Goal: Task Accomplishment & Management: Manage account settings

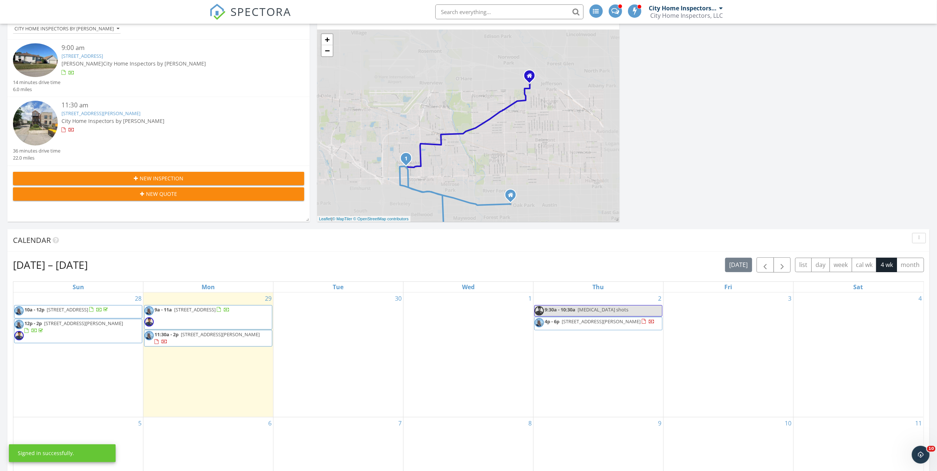
scroll to position [198, 0]
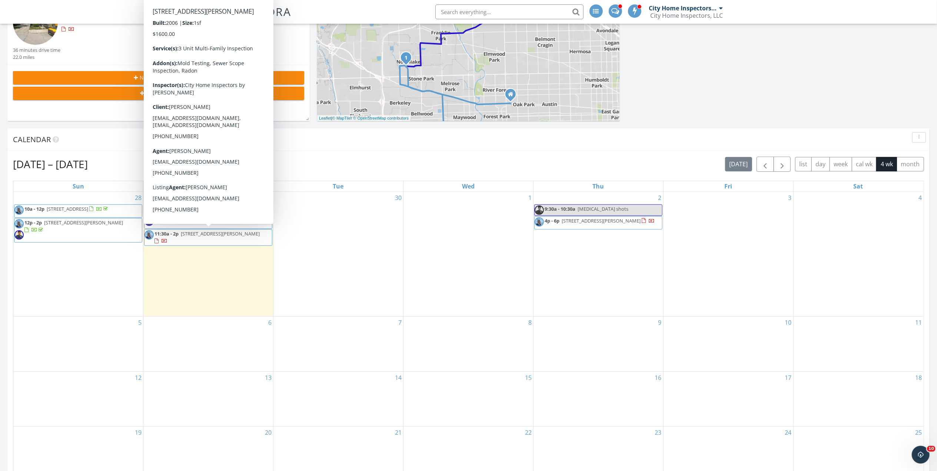
click at [237, 242] on span "11:30a - 2p 4244 S Langley Ave, Chicago 60653" at bounding box center [208, 237] width 127 height 14
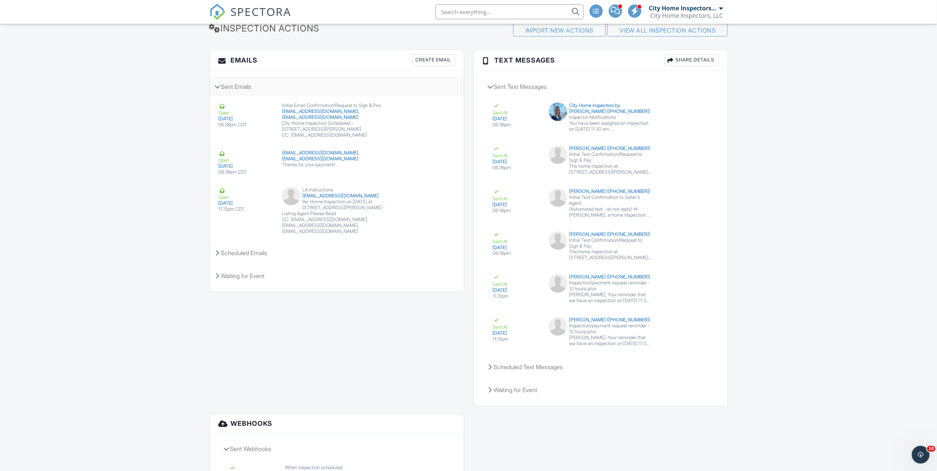
scroll to position [1136, 0]
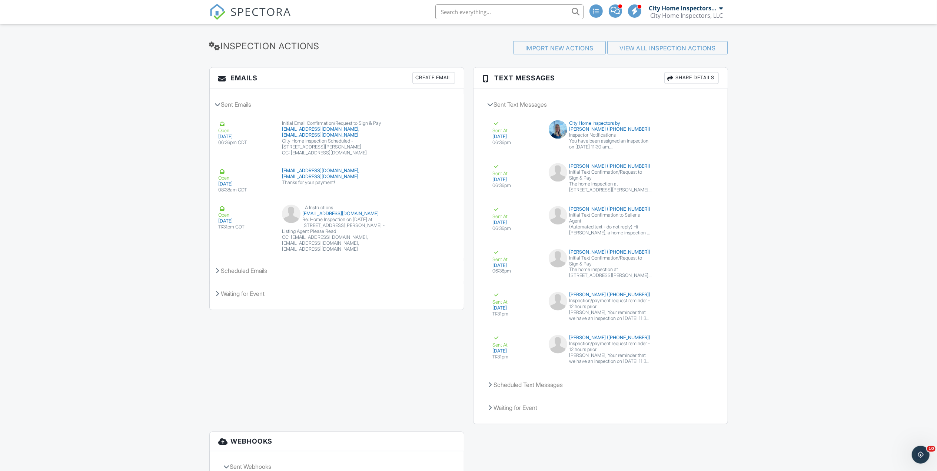
click at [425, 147] on div "submit" at bounding box center [422, 143] width 7 height 7
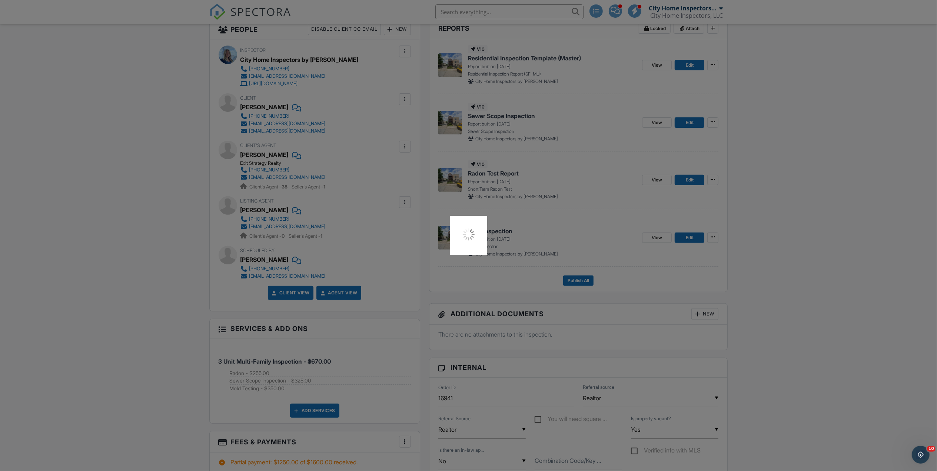
scroll to position [198, 0]
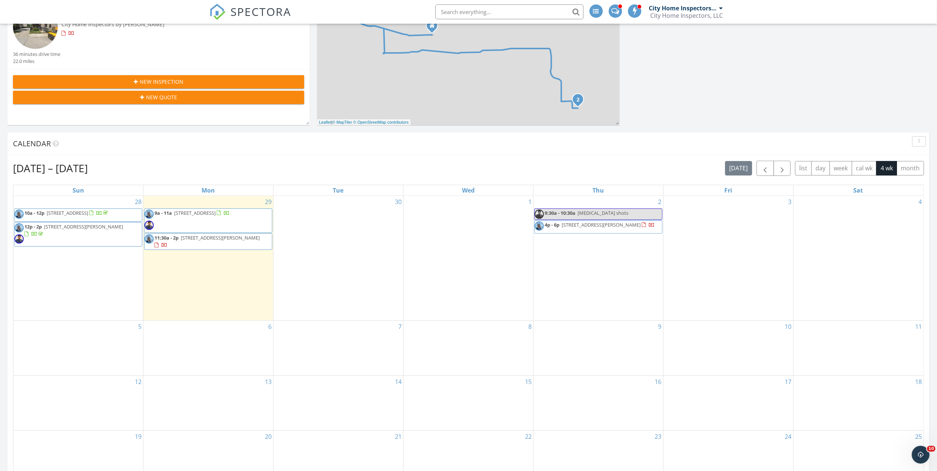
scroll to position [198, 0]
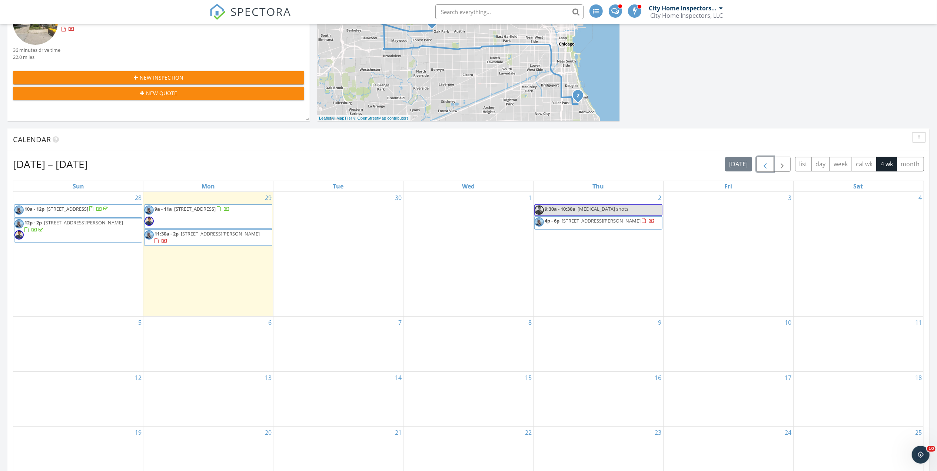
click at [765, 166] on span "button" at bounding box center [765, 164] width 9 height 9
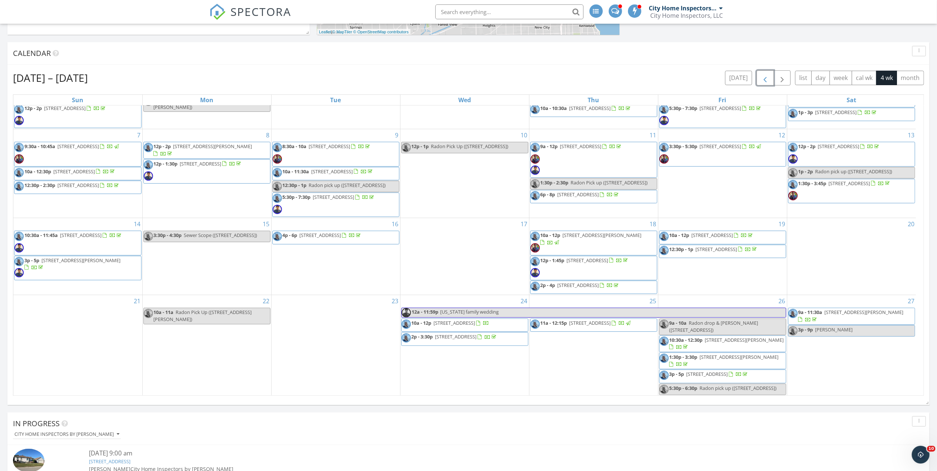
scroll to position [445, 0]
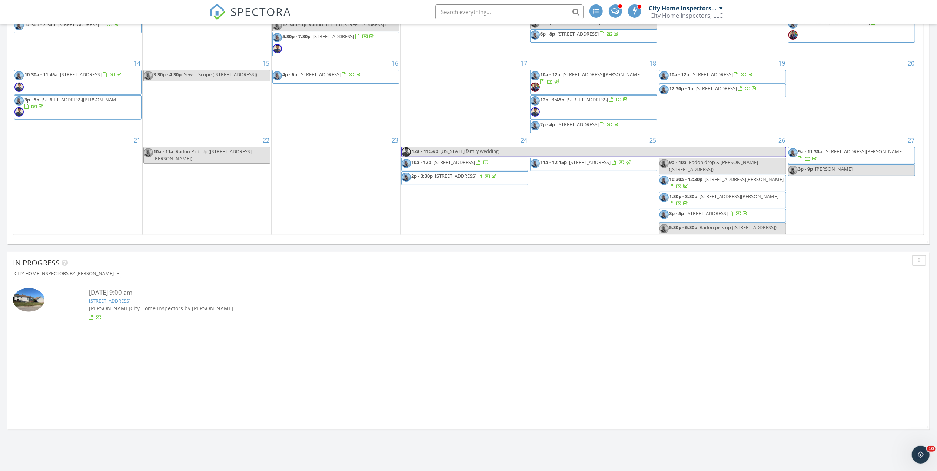
click at [432, 276] on div "City Home Inspectors by [PERSON_NAME]" at bounding box center [471, 274] width 917 height 10
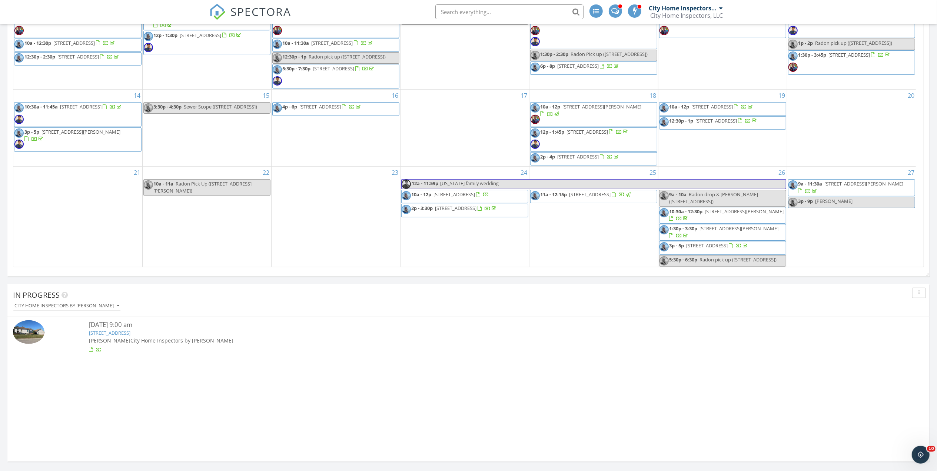
scroll to position [395, 0]
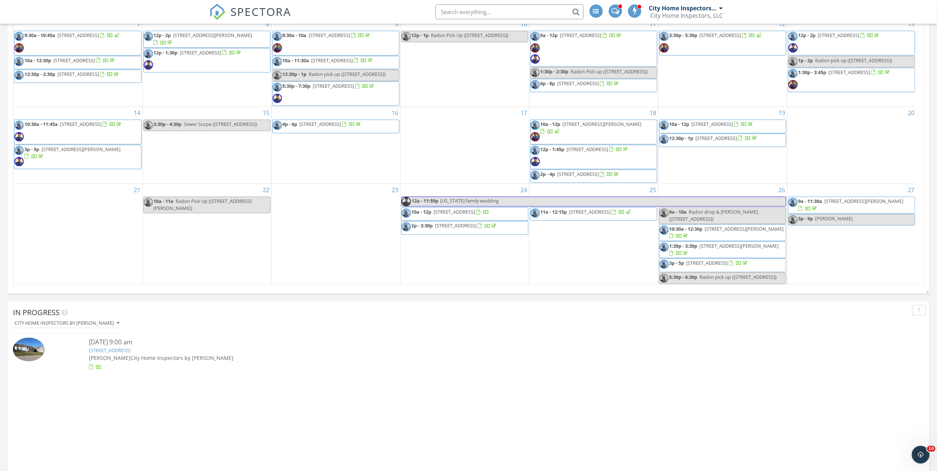
click at [455, 212] on span "10a - 12p 1551 Daybreak Dr, Libertyville 60048" at bounding box center [446, 214] width 88 height 11
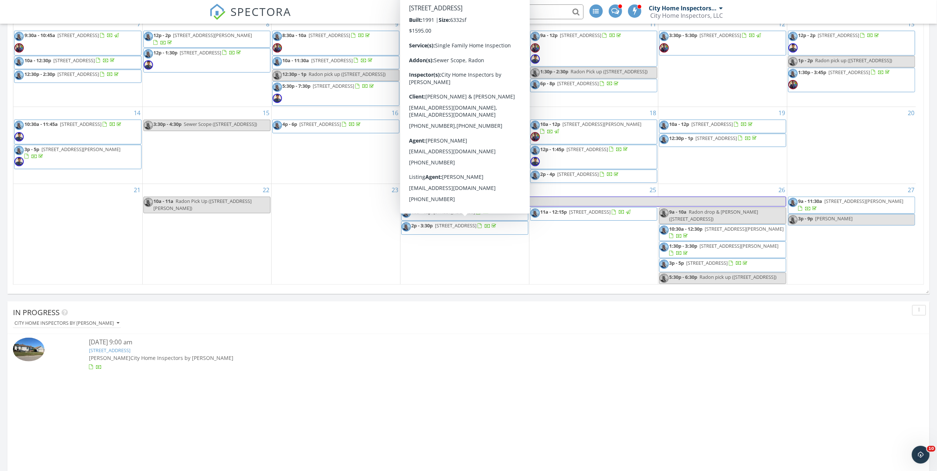
scroll to position [13, 0]
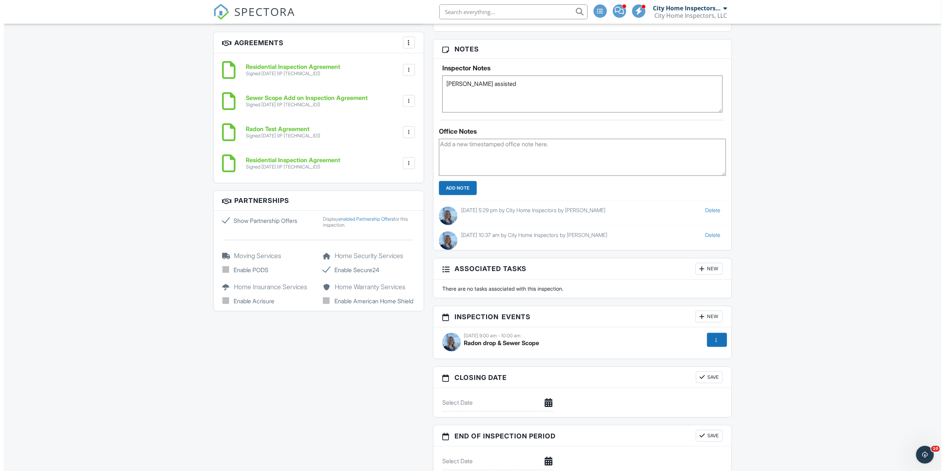
scroll to position [691, 0]
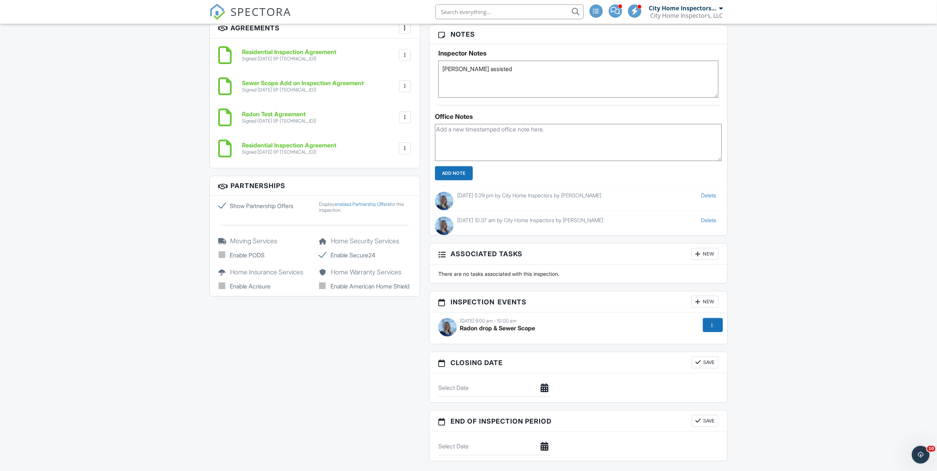
click at [699, 306] on div at bounding box center [697, 301] width 7 height 7
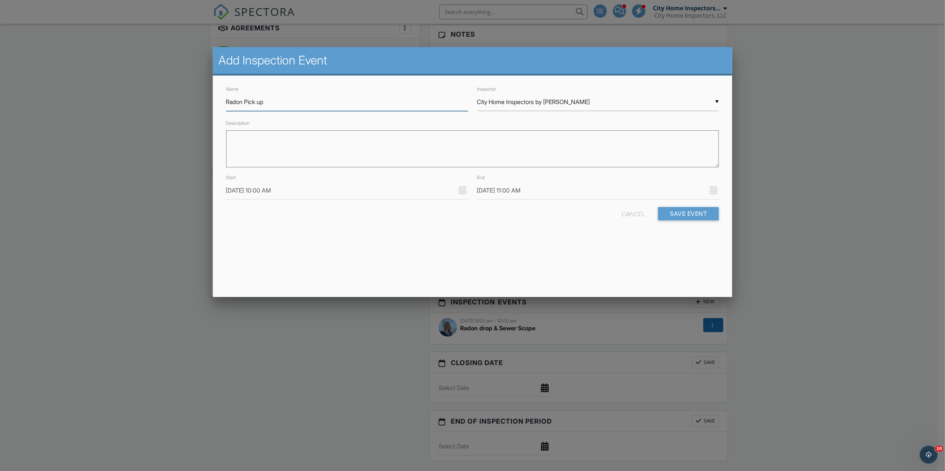
type input "Radon Pick up"
click at [283, 187] on input "09/24/2025 10:00 AM" at bounding box center [347, 191] width 242 height 18
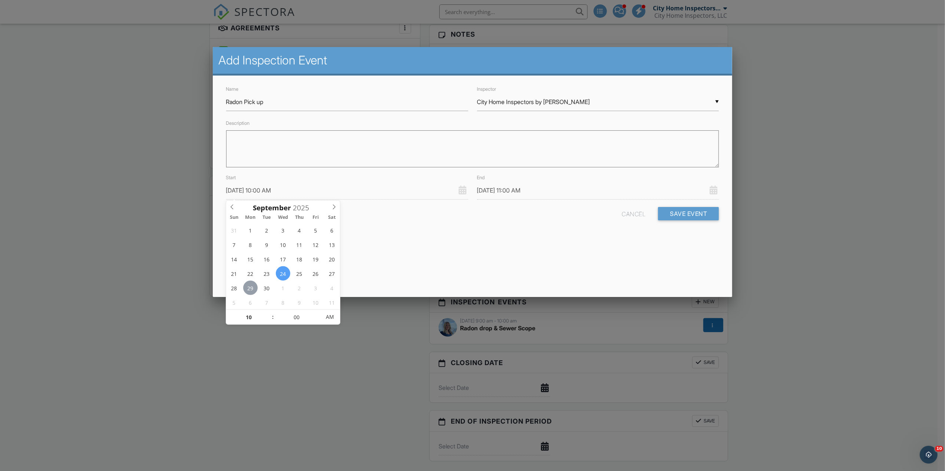
type input "09/29/2025 10:00 AM"
type input "09/29/2025 11:00 AM"
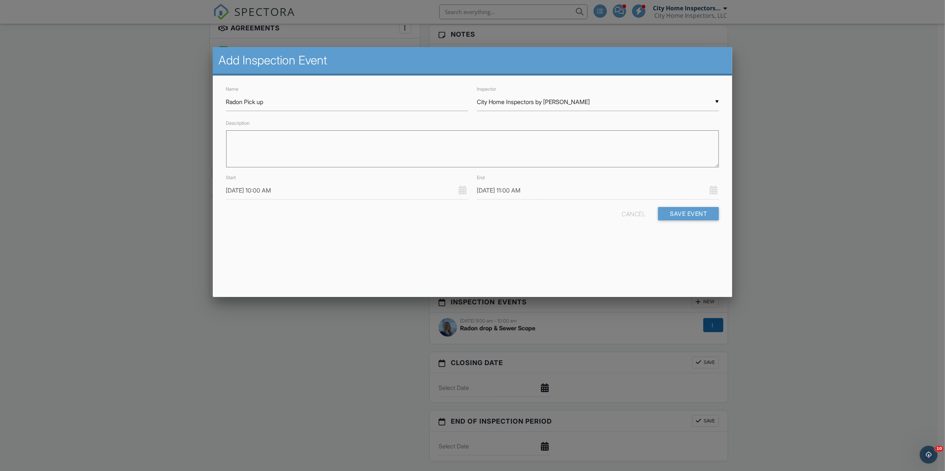
drag, startPoint x: 412, startPoint y: 239, endPoint x: 522, endPoint y: 252, distance: 110.1
click at [413, 239] on div "Name Radon Pick up Inspector ▼ City Home Inspectors by Baxtie Rodriguez City Ho…" at bounding box center [473, 159] width 520 height 167
click at [686, 213] on button "Save Event" at bounding box center [688, 213] width 61 height 13
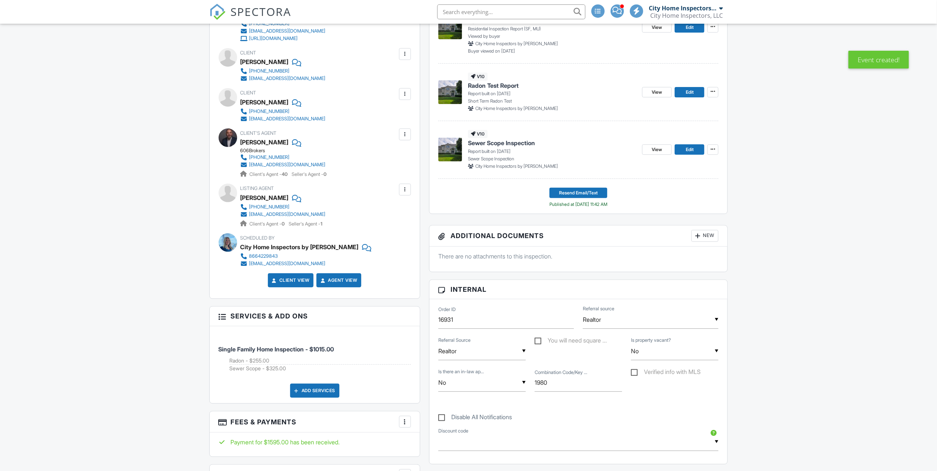
scroll to position [30, 0]
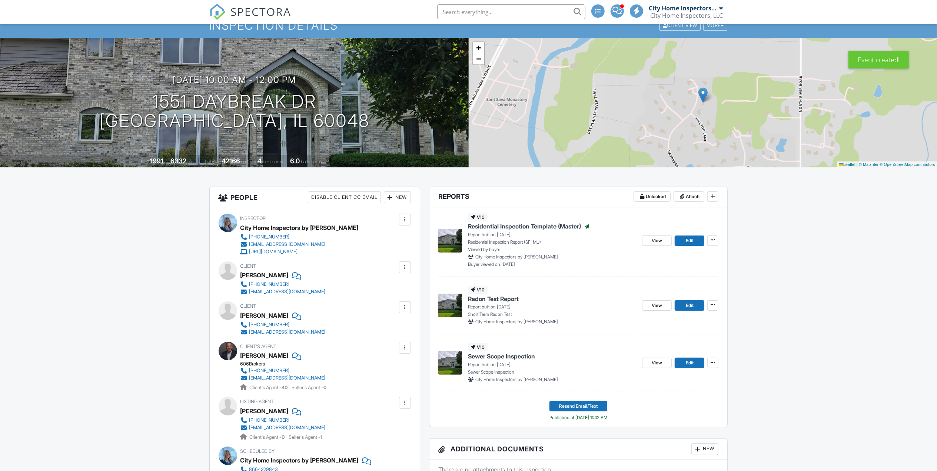
click at [245, 6] on div "Dashboard" at bounding box center [236, 3] width 28 height 6
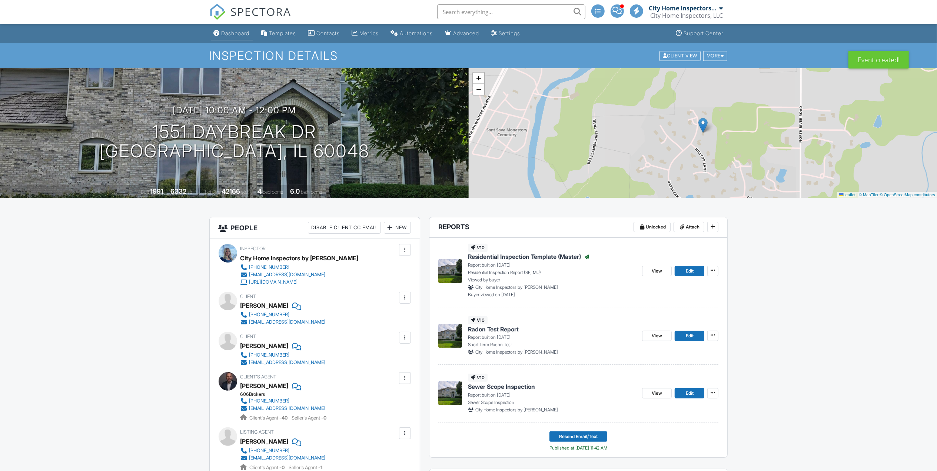
scroll to position [0, 0]
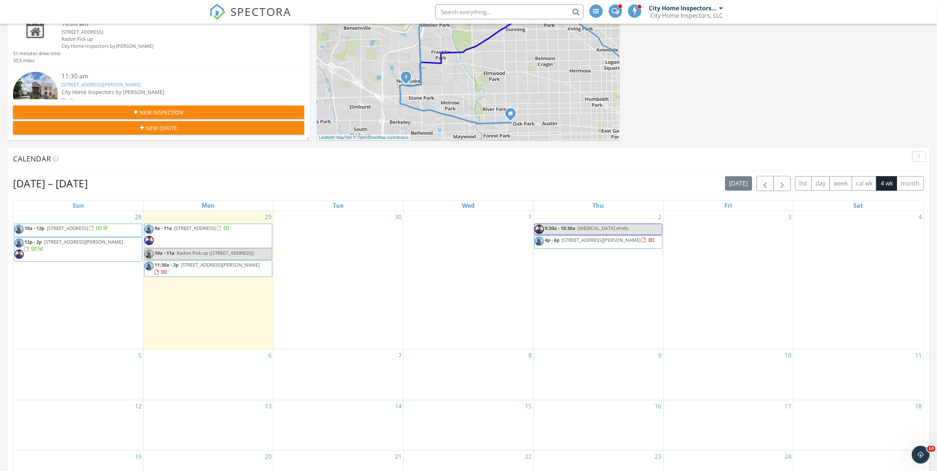
scroll to position [198, 0]
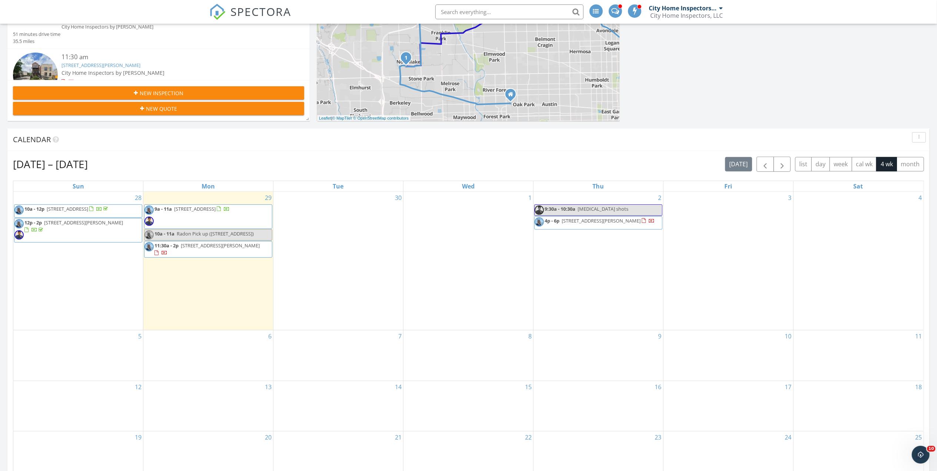
click at [209, 141] on div "Calendar" at bounding box center [463, 139] width 900 height 11
click at [768, 163] on button "button" at bounding box center [765, 164] width 17 height 15
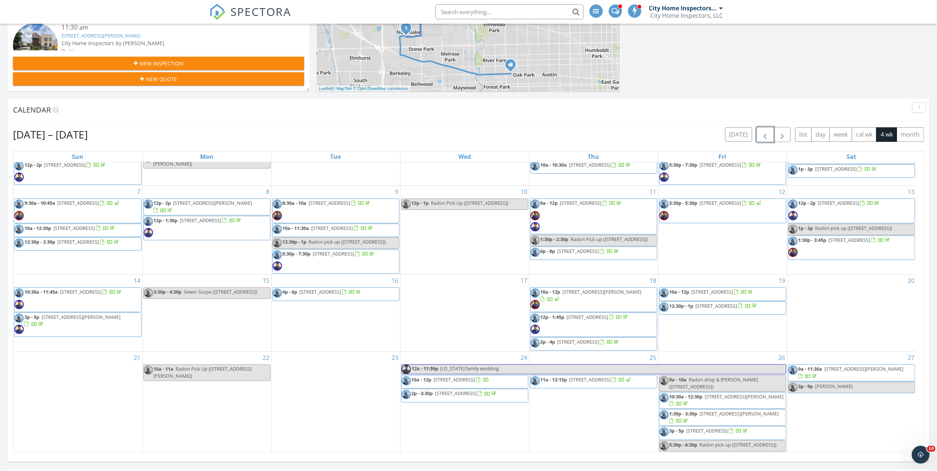
scroll to position [296, 0]
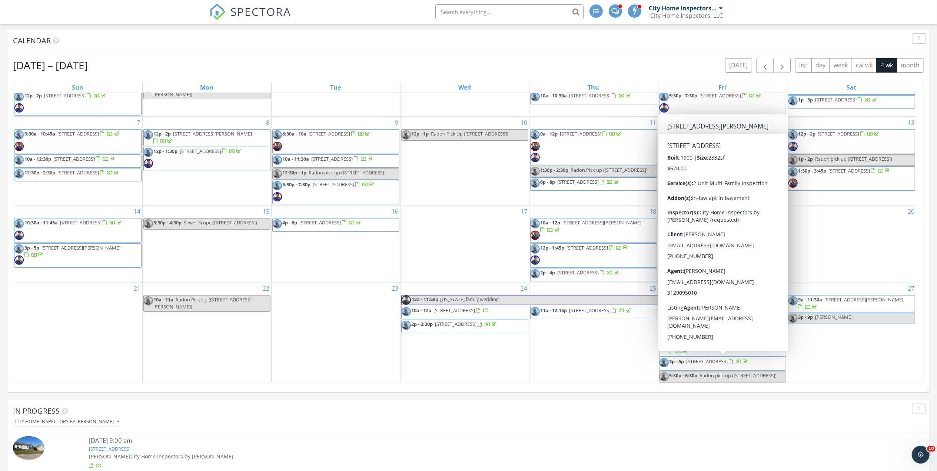
click at [541, 419] on div "City Home Inspectors by [PERSON_NAME]" at bounding box center [471, 422] width 917 height 10
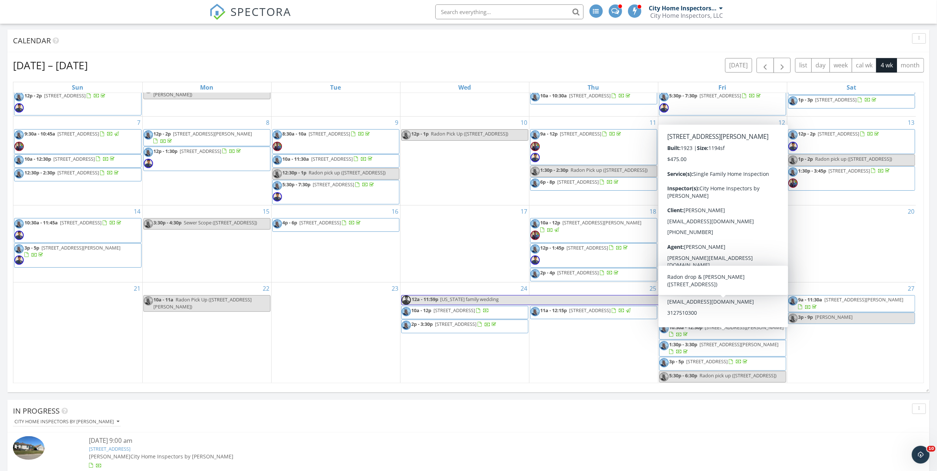
click at [722, 418] on div "City Home Inspectors by [PERSON_NAME]" at bounding box center [471, 422] width 917 height 10
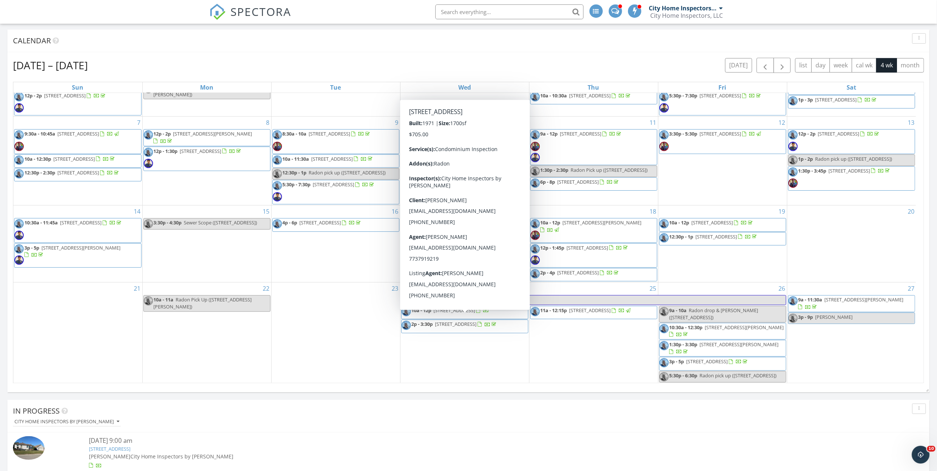
click at [497, 330] on span "2p - 3:30p 224 S Oak Park Ave 1b, Oak Park 60302" at bounding box center [450, 326] width 96 height 11
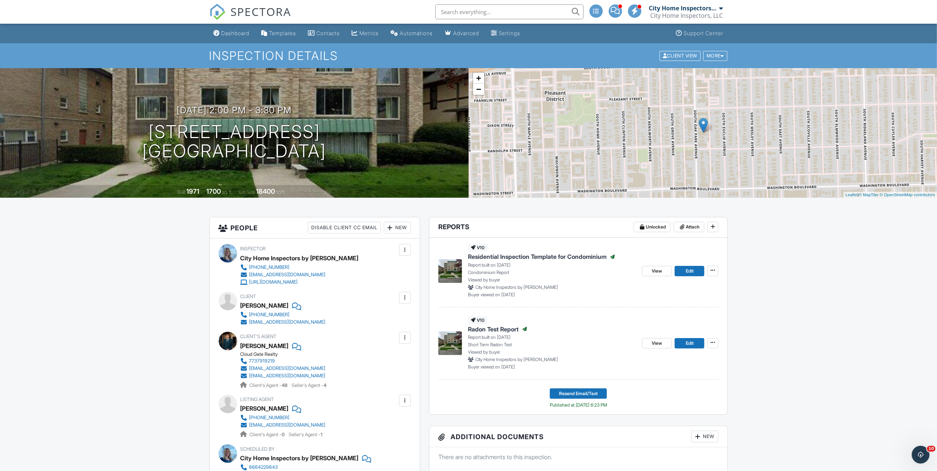
click at [230, 25] on link "SPECTORA" at bounding box center [250, 18] width 82 height 16
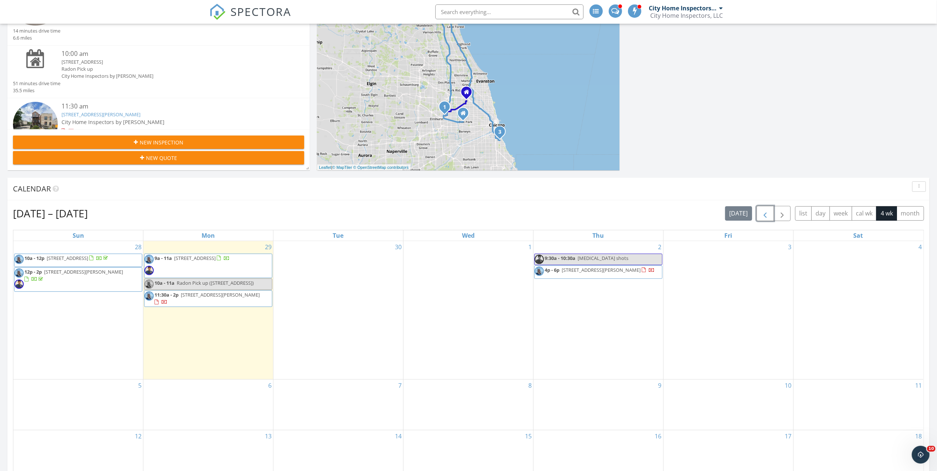
click at [761, 214] on span "button" at bounding box center [765, 213] width 9 height 9
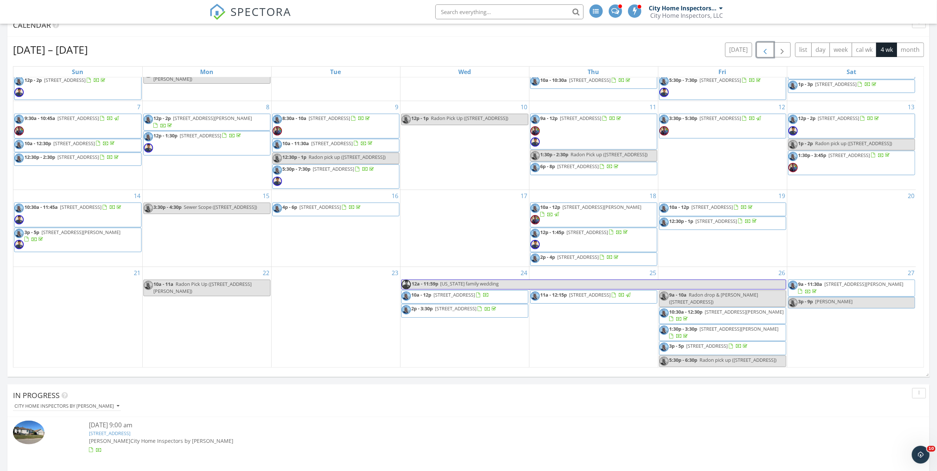
scroll to position [346, 0]
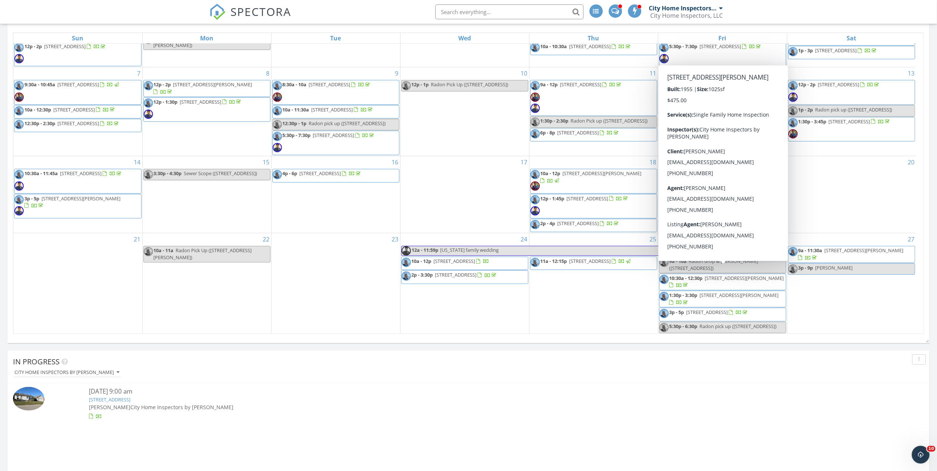
click at [583, 372] on div "City Home Inspectors by [PERSON_NAME]" at bounding box center [471, 373] width 917 height 10
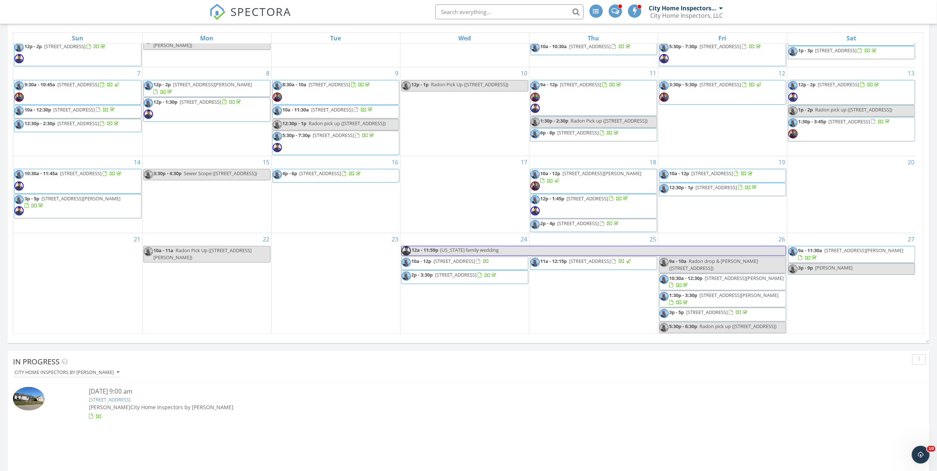
click at [623, 262] on span "11a - 12:15p 1019 W Winona St 2, Chicago 60640" at bounding box center [582, 263] width 102 height 11
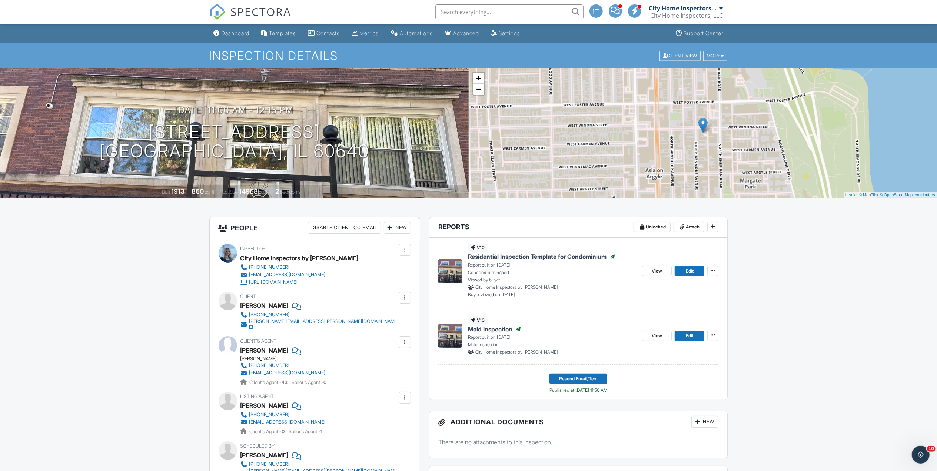
drag, startPoint x: 240, startPoint y: 28, endPoint x: 251, endPoint y: 23, distance: 12.3
click at [240, 28] on link "Dashboard" at bounding box center [232, 34] width 42 height 14
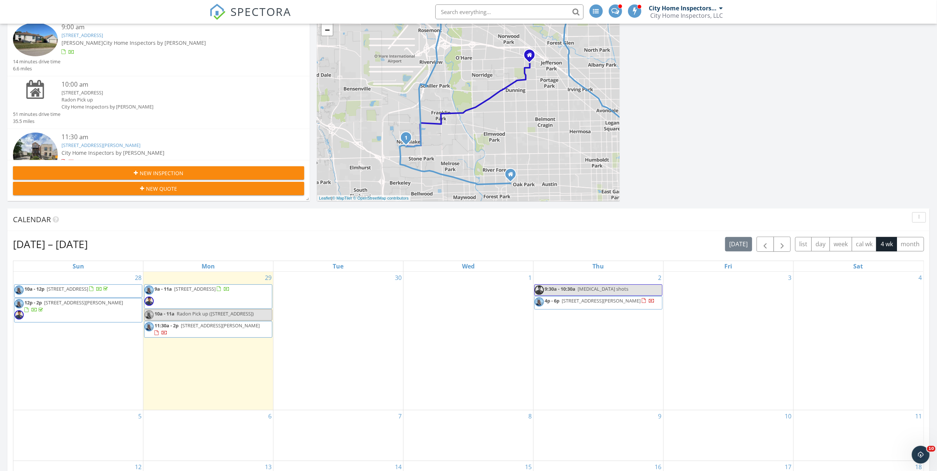
scroll to position [148, 0]
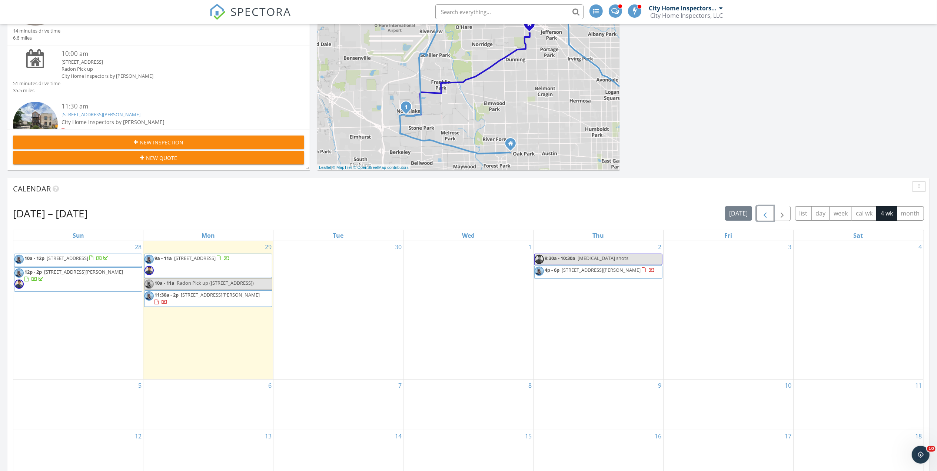
click at [766, 211] on span "button" at bounding box center [765, 213] width 9 height 9
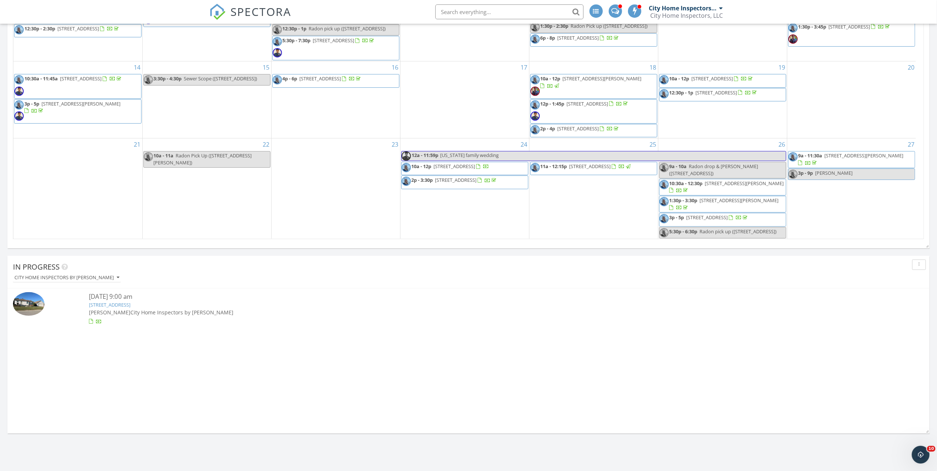
scroll to position [445, 0]
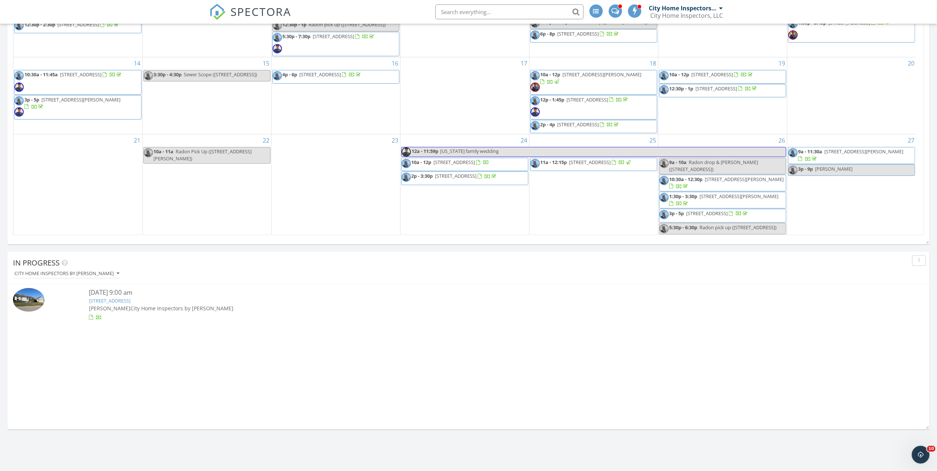
click at [540, 314] on div at bounding box center [468, 317] width 759 height 7
click at [515, 158] on link "10a - 12p 1551 Daybreak Dr, Libertyville 60048" at bounding box center [464, 164] width 127 height 13
click at [490, 161] on span "10a - 12p 1551 Daybreak Dr, Libertyville 60048" at bounding box center [446, 164] width 88 height 11
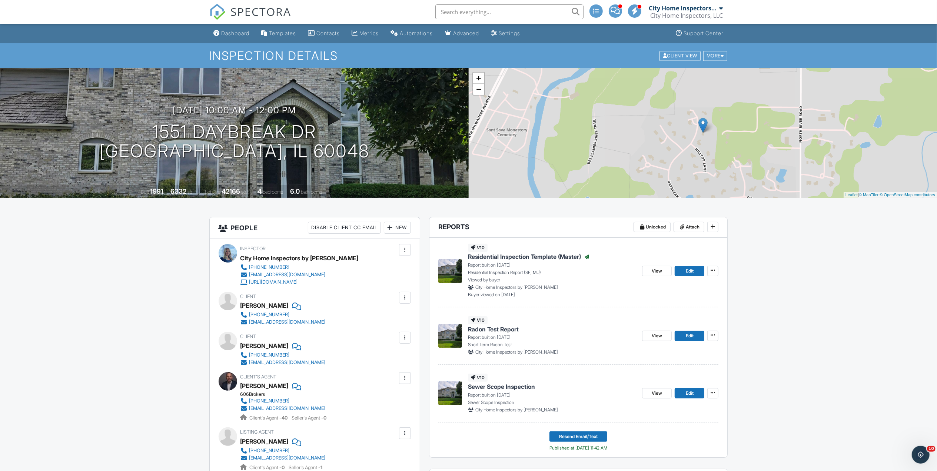
drag, startPoint x: 215, startPoint y: 39, endPoint x: 212, endPoint y: 48, distance: 10.0
click at [215, 39] on link "Dashboard" at bounding box center [232, 34] width 42 height 14
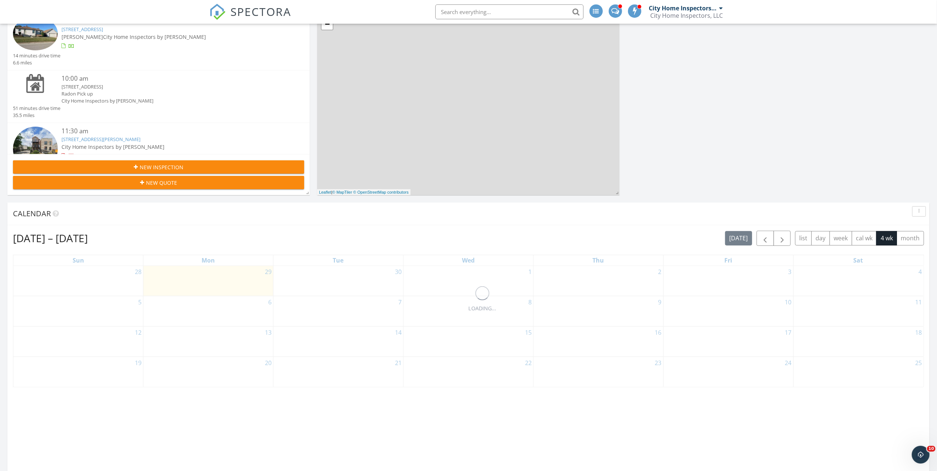
scroll to position [148, 0]
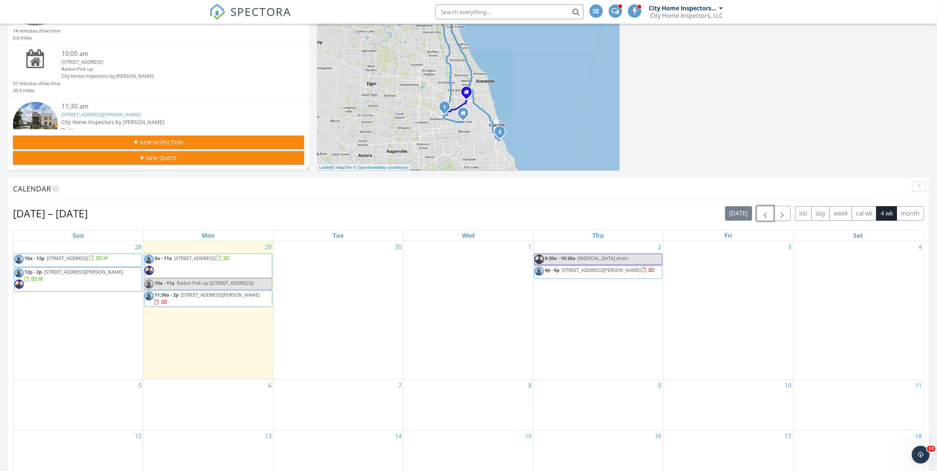
click at [766, 216] on span "button" at bounding box center [765, 213] width 9 height 9
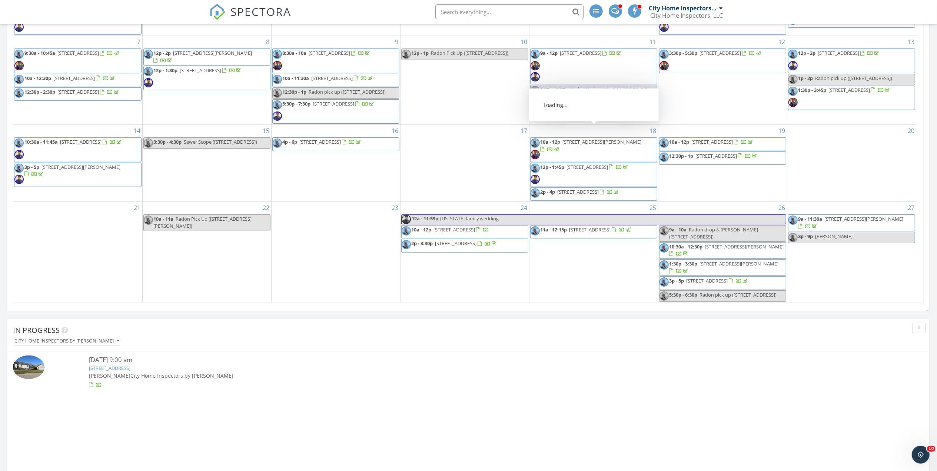
scroll to position [395, 0]
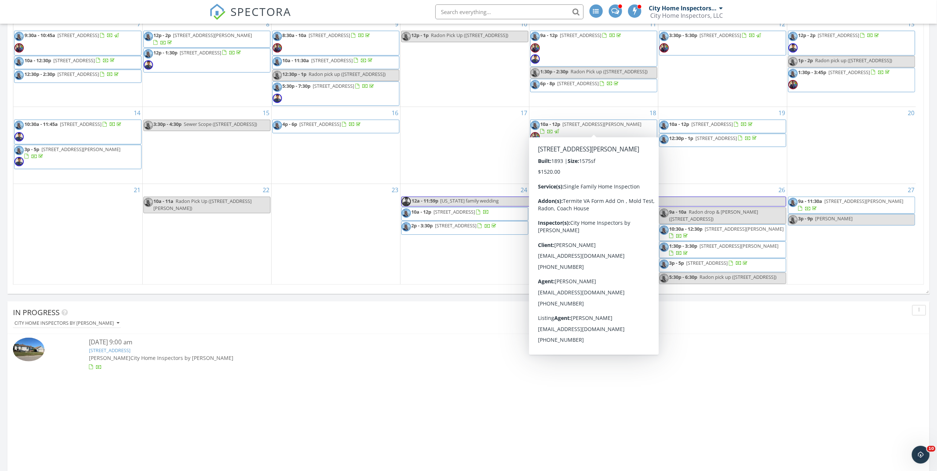
click at [505, 325] on div "City Home Inspectors by [PERSON_NAME]" at bounding box center [471, 323] width 917 height 10
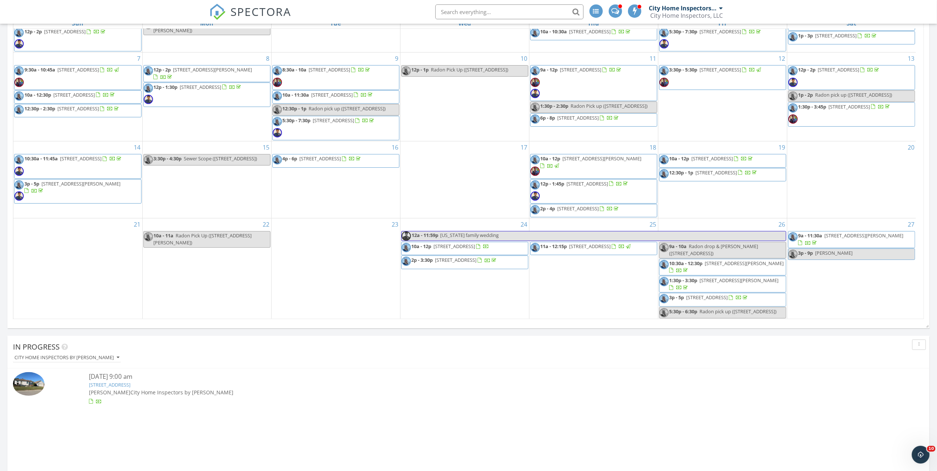
scroll to position [346, 0]
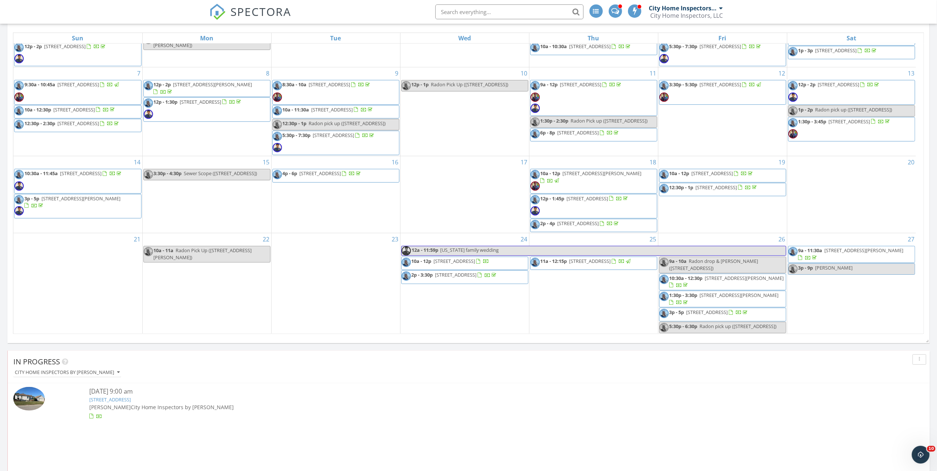
click at [209, 361] on div "In Progress" at bounding box center [463, 361] width 900 height 11
click at [490, 260] on span "10a - 12p 1551 Daybreak Dr, Libertyville 60048" at bounding box center [446, 263] width 88 height 11
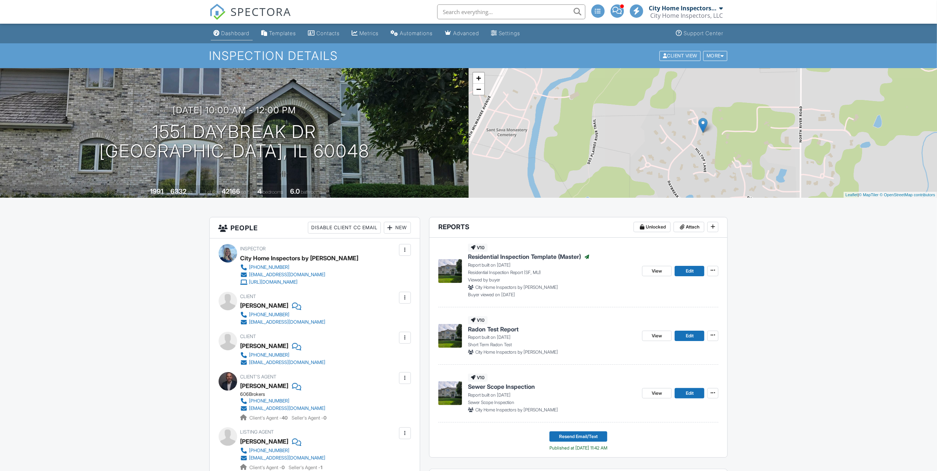
click at [228, 43] on li "Dashboard" at bounding box center [231, 34] width 45 height 20
click at [227, 41] on li "Dashboard" at bounding box center [231, 34] width 45 height 20
click at [227, 39] on link "Dashboard" at bounding box center [232, 34] width 42 height 14
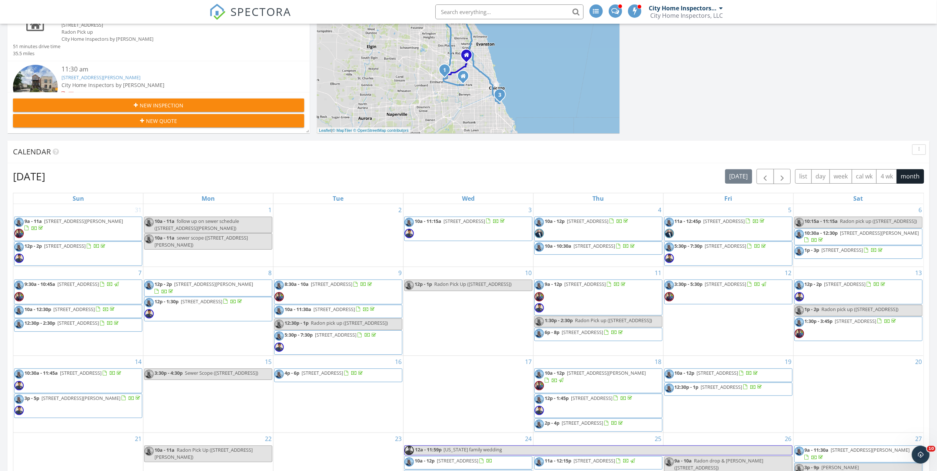
scroll to position [198, 0]
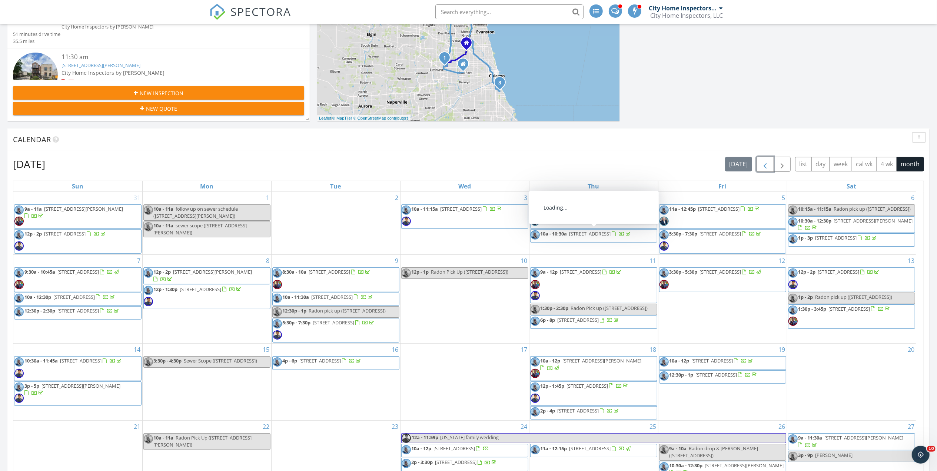
click at [765, 171] on button "button" at bounding box center [765, 164] width 17 height 15
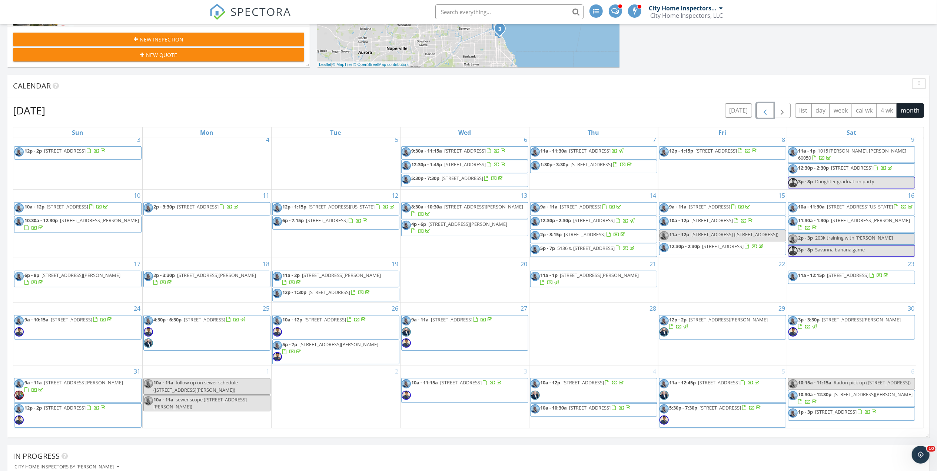
scroll to position [346, 0]
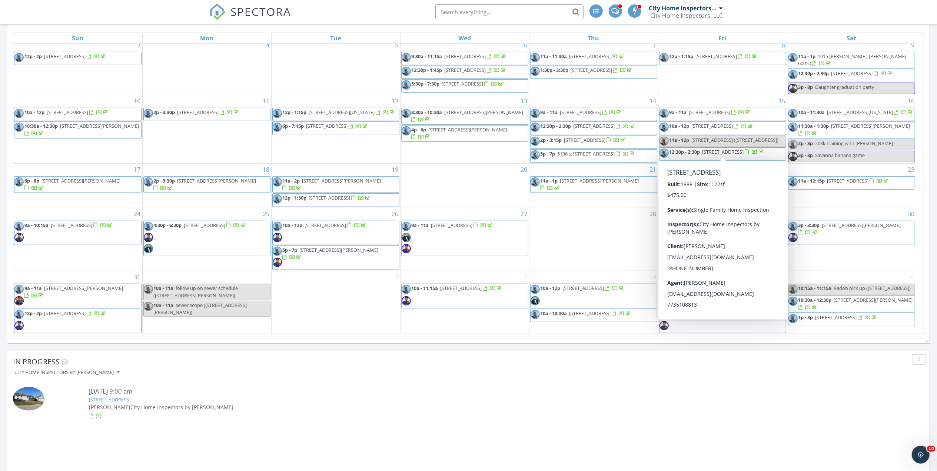
click at [672, 378] on div "In Progress City Home Inspectors by Baxtie Rodriguez" at bounding box center [468, 367] width 922 height 33
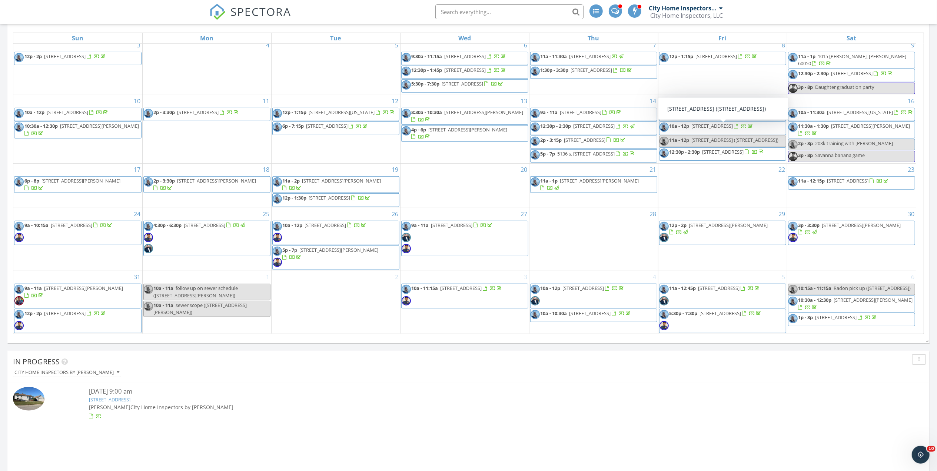
click at [593, 361] on div "In Progress" at bounding box center [463, 361] width 900 height 11
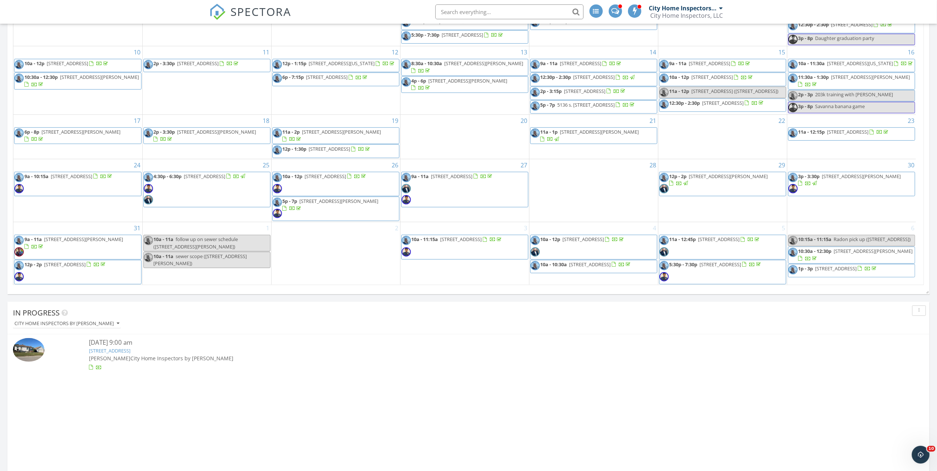
scroll to position [296, 0]
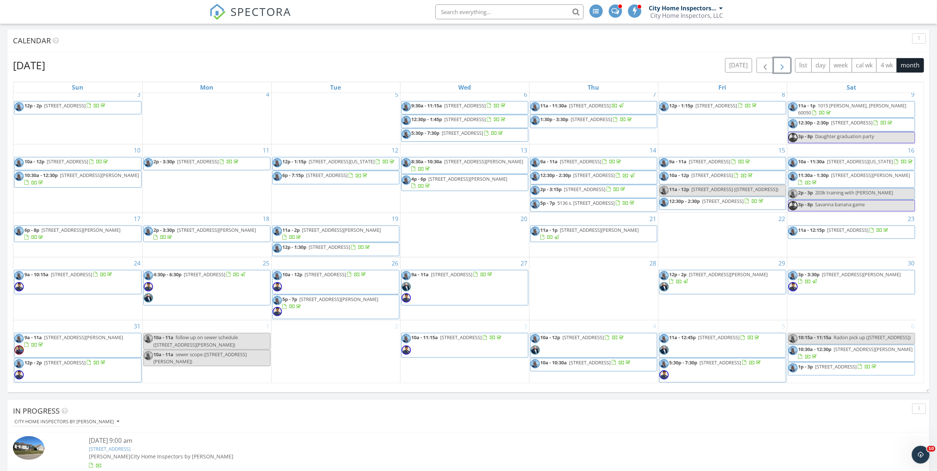
click at [774, 66] on button "button" at bounding box center [782, 65] width 17 height 15
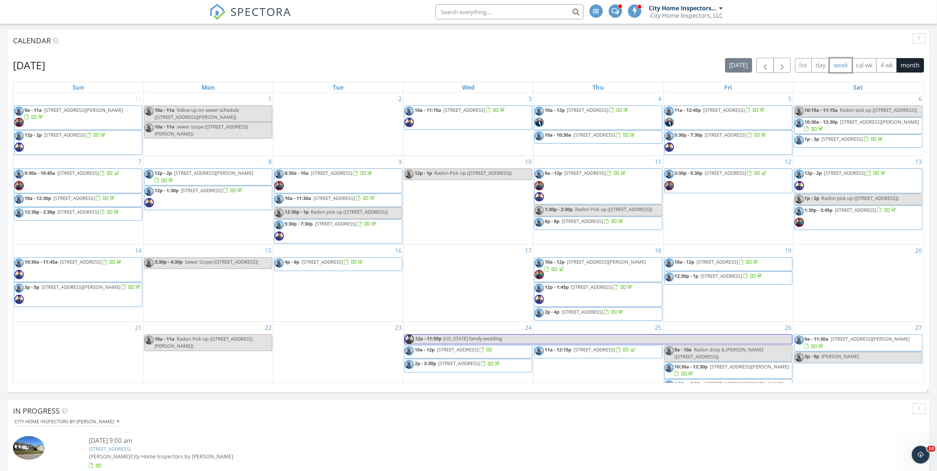
click at [842, 64] on button "week" at bounding box center [841, 65] width 23 height 14
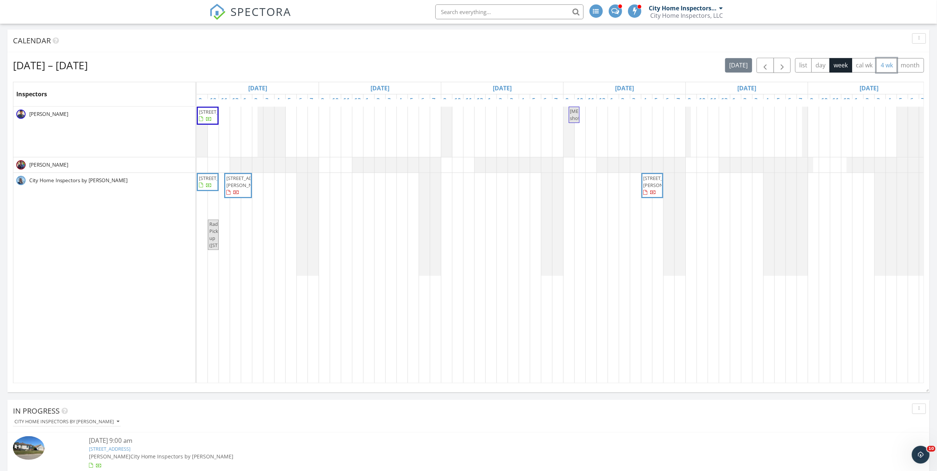
click at [888, 66] on button "4 wk" at bounding box center [886, 65] width 21 height 14
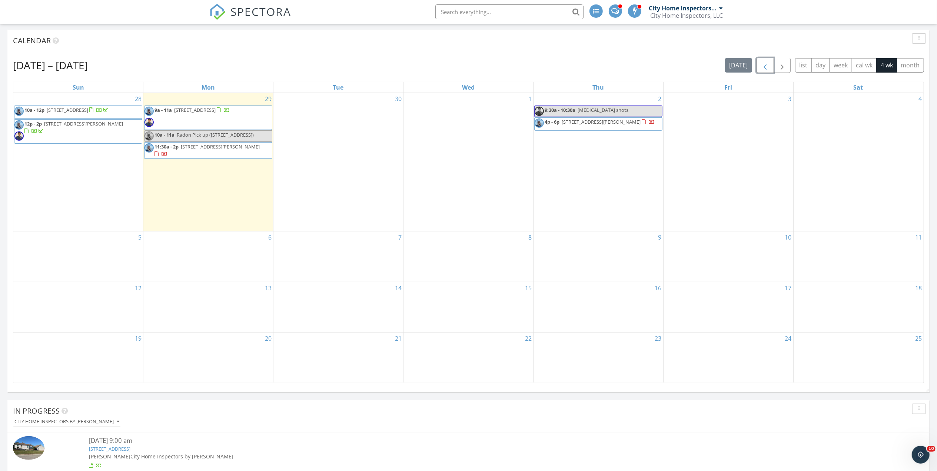
click at [764, 68] on span "button" at bounding box center [765, 65] width 9 height 9
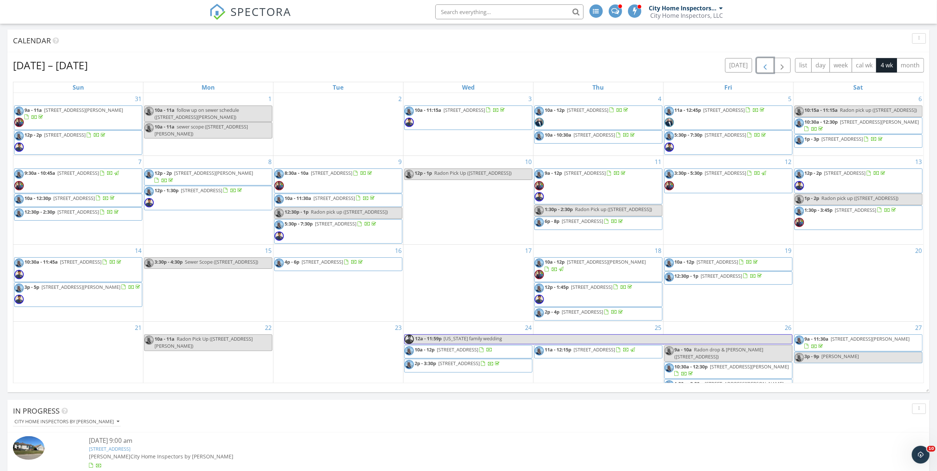
scroll to position [59, 0]
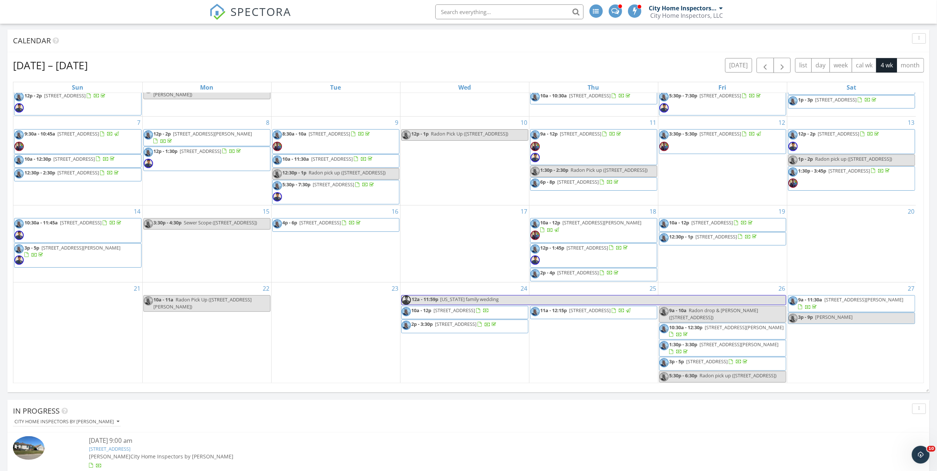
click at [584, 405] on div "In Progress City Home Inspectors by Baxtie Rodriguez" at bounding box center [468, 416] width 922 height 33
drag, startPoint x: 871, startPoint y: 310, endPoint x: 869, endPoint y: 305, distance: 5.2
click at [869, 305] on span "9a - 11:30a 3143 S Ridgeway Ave, Chicago 60623" at bounding box center [852, 303] width 127 height 14
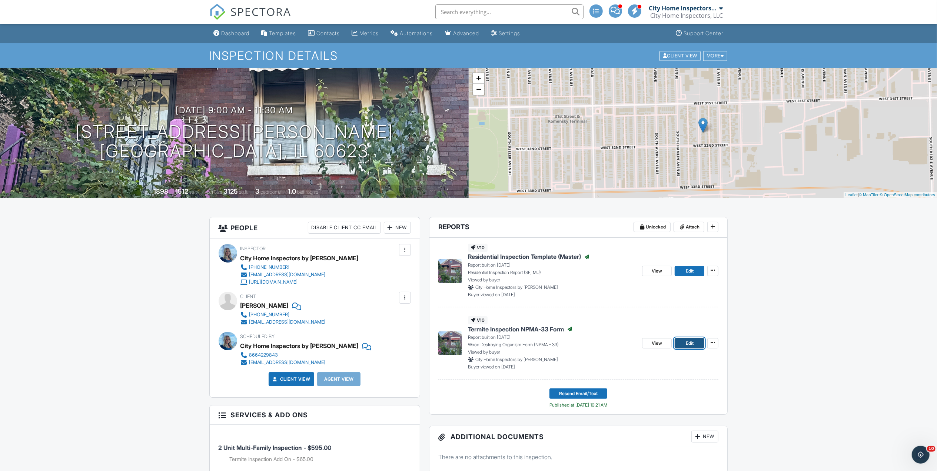
click at [694, 346] on span "Edit" at bounding box center [690, 343] width 8 height 7
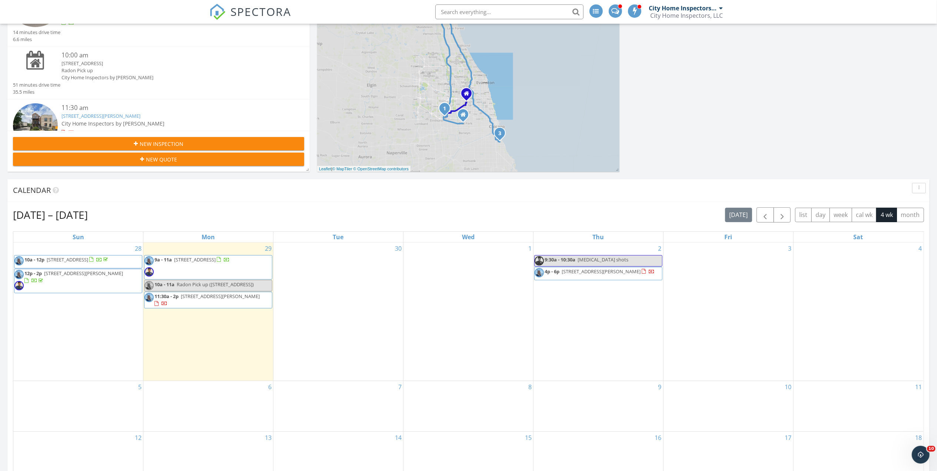
scroll to position [148, 0]
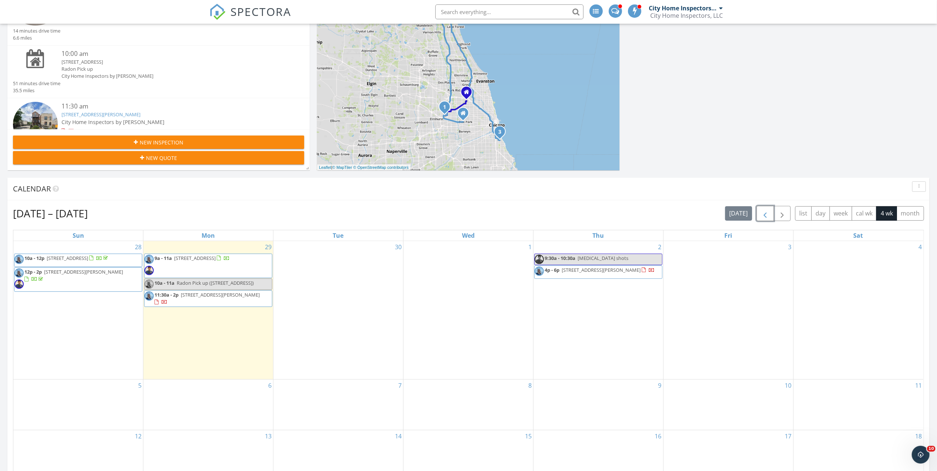
click at [762, 217] on span "button" at bounding box center [765, 213] width 9 height 9
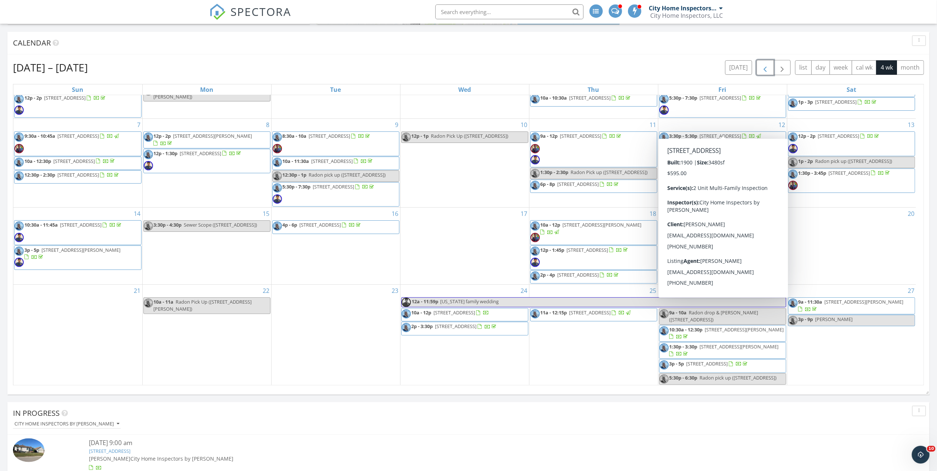
scroll to position [296, 0]
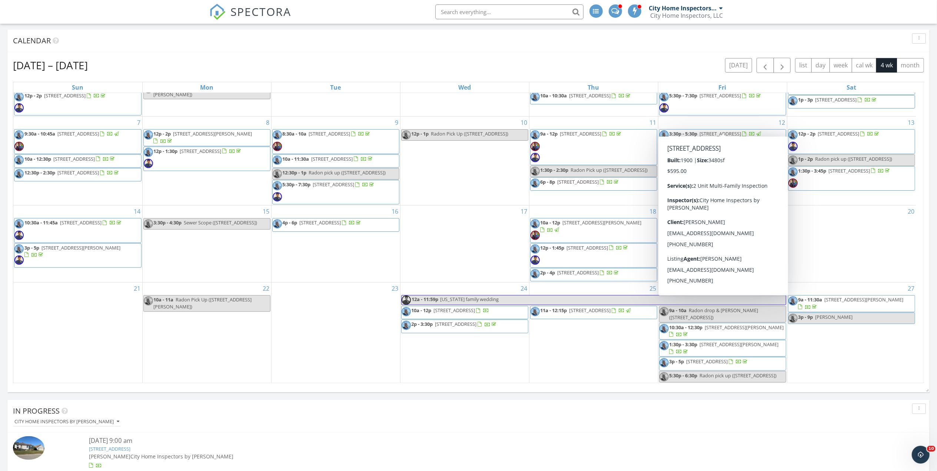
click at [859, 415] on div "In Progress" at bounding box center [463, 411] width 900 height 11
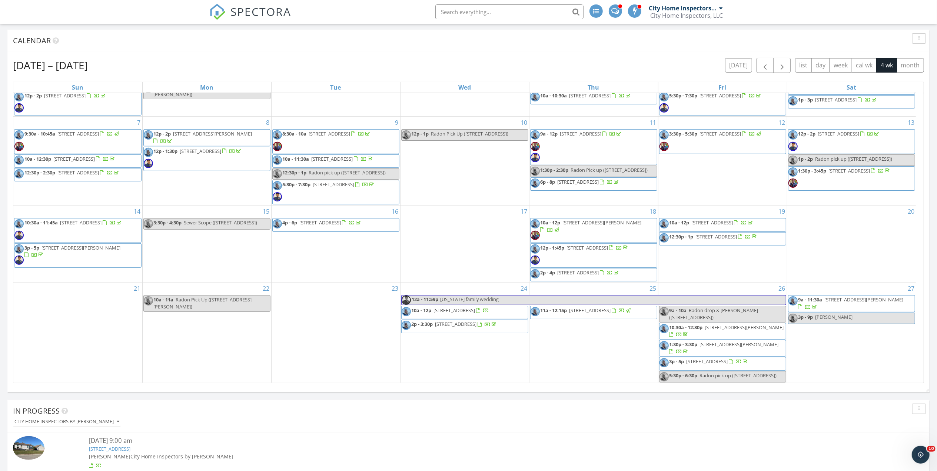
click at [851, 302] on span "9a - 11:30a 3143 S Ridgeway Ave, Chicago 60623" at bounding box center [852, 303] width 127 height 14
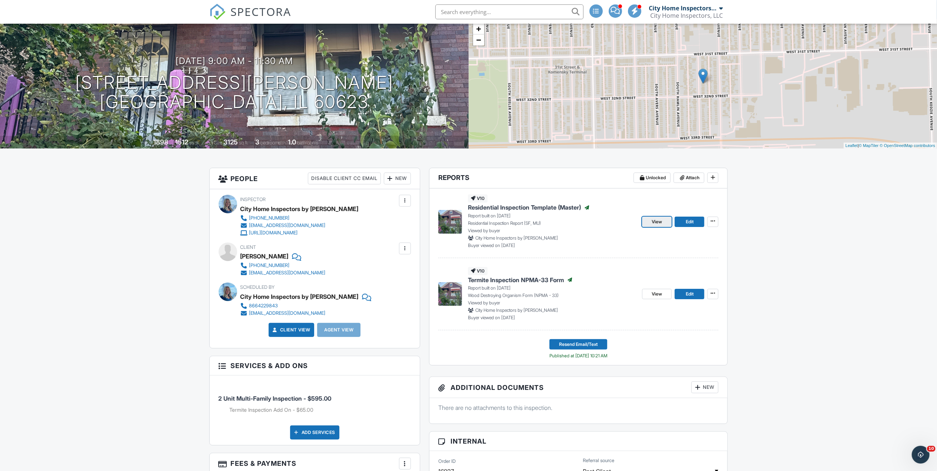
click at [661, 223] on span "View" at bounding box center [657, 221] width 10 height 7
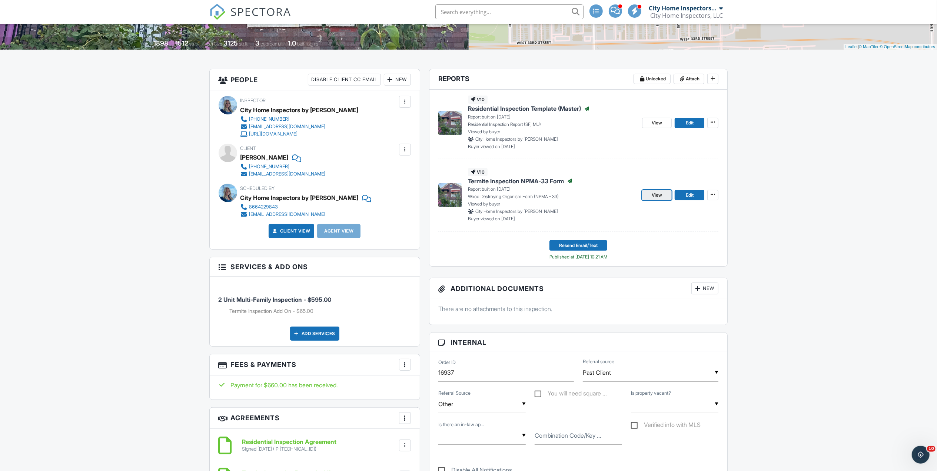
click at [658, 200] on link "View" at bounding box center [657, 195] width 30 height 10
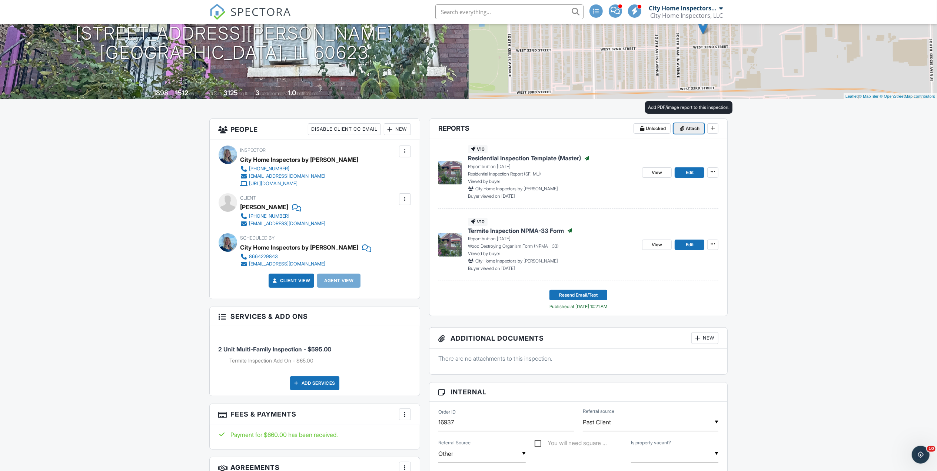
click at [689, 126] on span "Attach" at bounding box center [693, 128] width 14 height 7
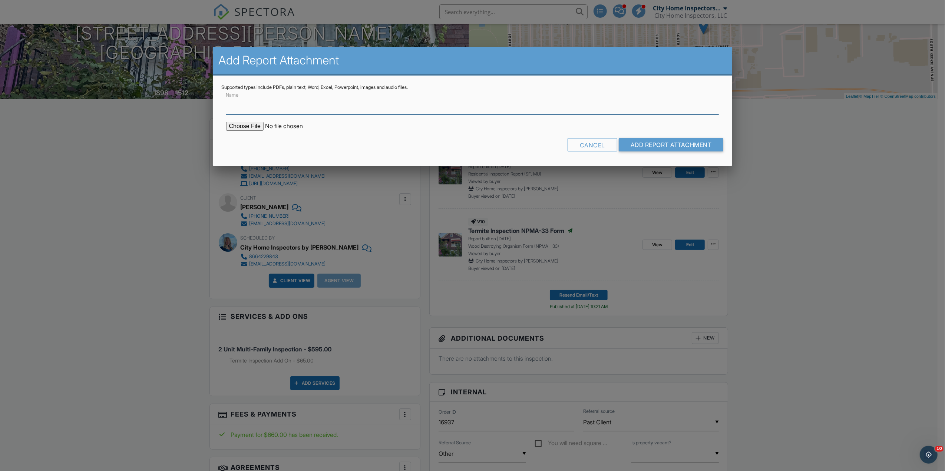
click at [350, 109] on input "Name" at bounding box center [472, 105] width 493 height 18
type input "Termite Inspection Form signed"
click at [247, 123] on input "file" at bounding box center [289, 126] width 126 height 9
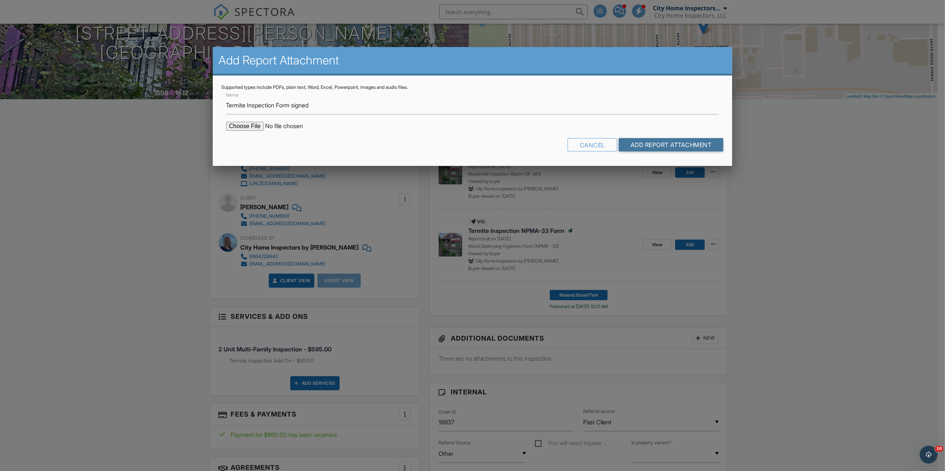
drag, startPoint x: 659, startPoint y: 148, endPoint x: 601, endPoint y: 216, distance: 88.8
click at [659, 148] on input "Add Report Attachment" at bounding box center [670, 144] width 105 height 13
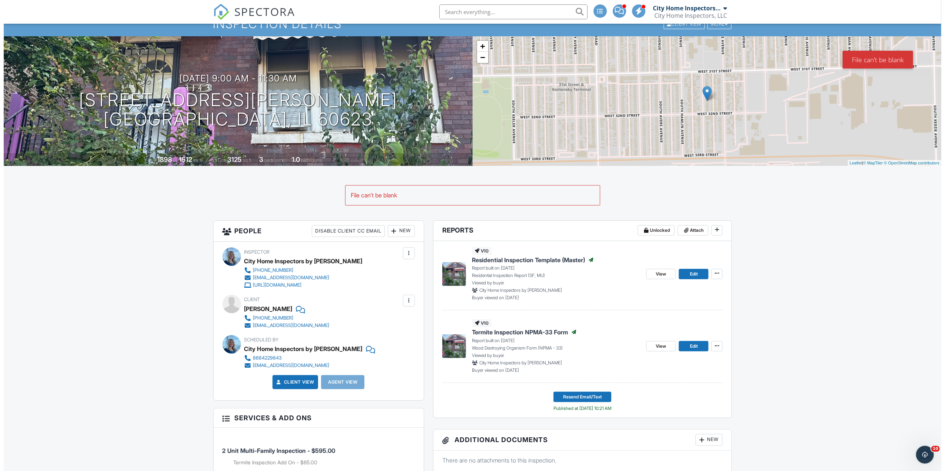
scroll to position [49, 0]
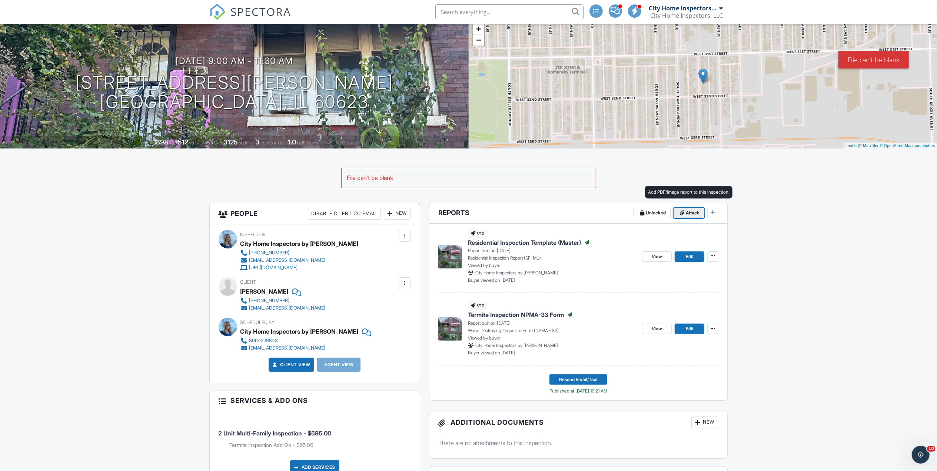
click at [690, 214] on span "Attach" at bounding box center [693, 212] width 14 height 7
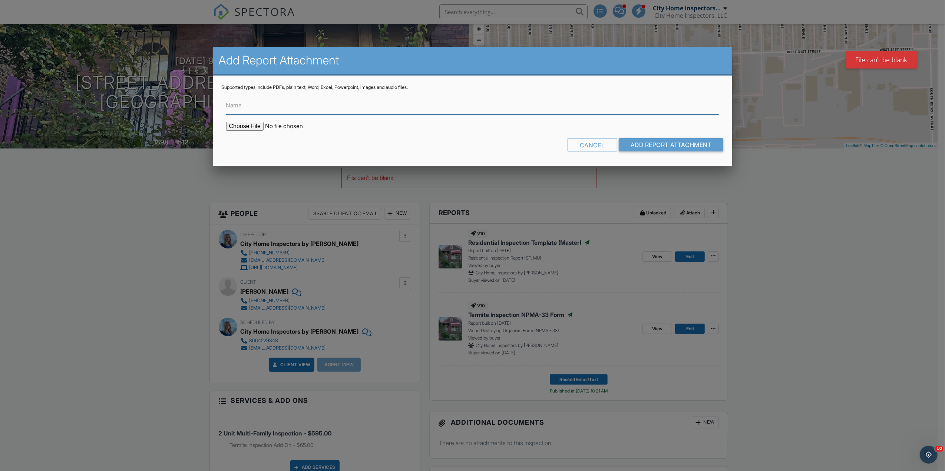
click at [322, 106] on input "Name" at bounding box center [472, 105] width 493 height 18
click at [250, 125] on input "file" at bounding box center [289, 126] width 126 height 9
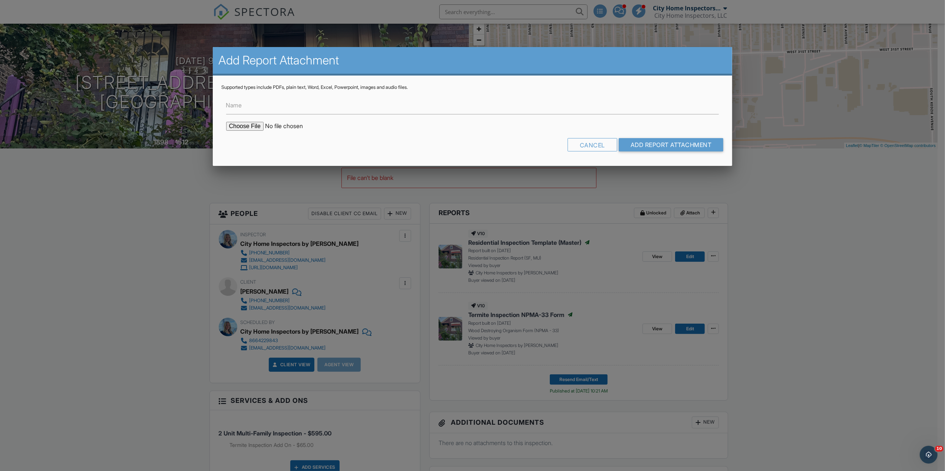
type input "C:\fakepath\3143_S_Ridgeway_Ave__.pdf"
click at [307, 104] on input "Name" at bounding box center [472, 105] width 493 height 18
type input "3"
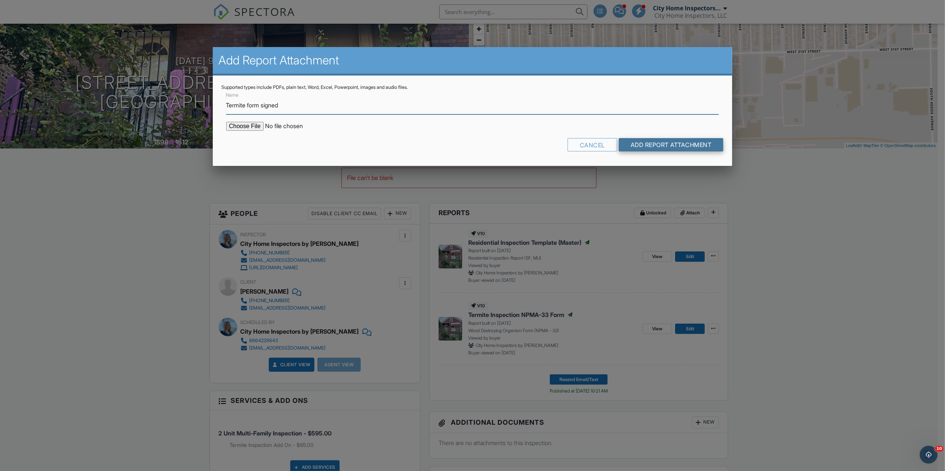
type input "Termite form signed"
click at [661, 139] on input "Add Report Attachment" at bounding box center [670, 144] width 105 height 13
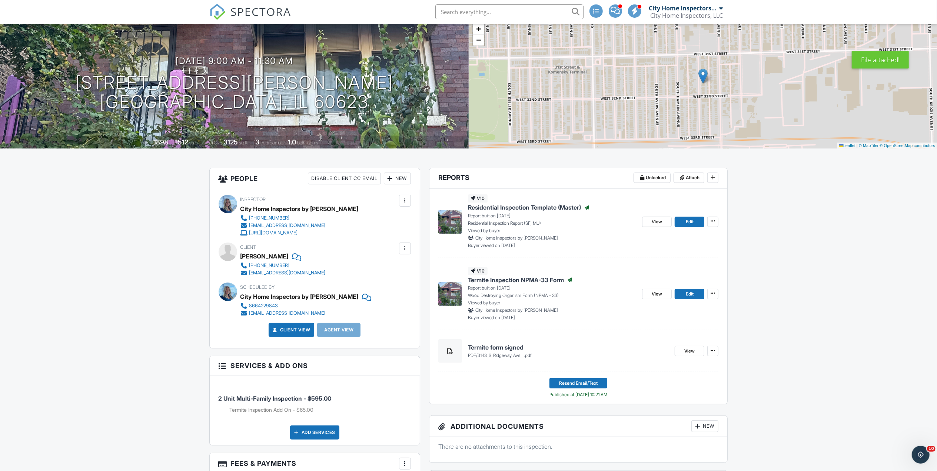
click at [570, 387] on span "Resend Email/Text" at bounding box center [578, 383] width 39 height 7
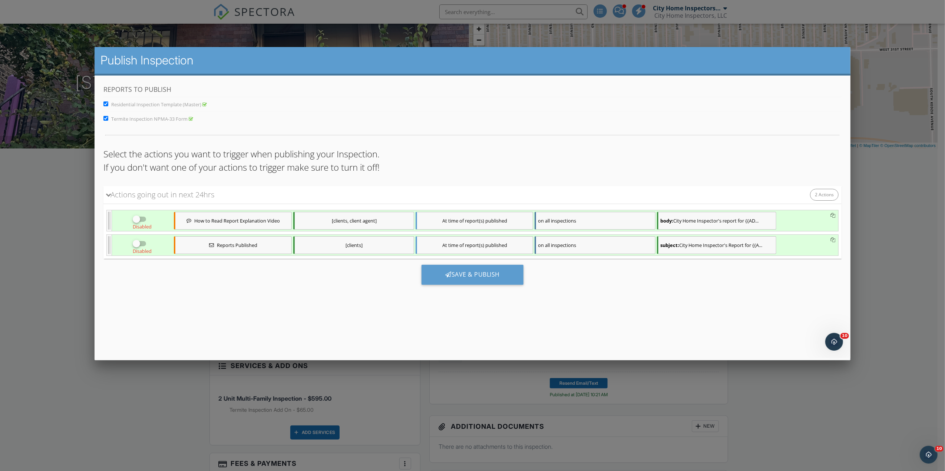
click at [141, 249] on input "checkbox" at bounding box center [139, 246] width 14 height 9
checkbox input "true"
click at [482, 284] on div "Save & Publish" at bounding box center [472, 275] width 102 height 20
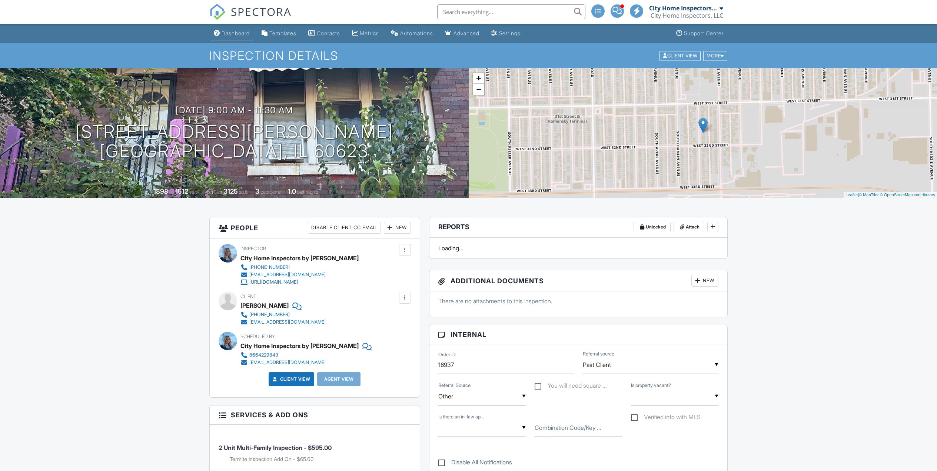
click at [239, 29] on link "Dashboard" at bounding box center [232, 34] width 42 height 14
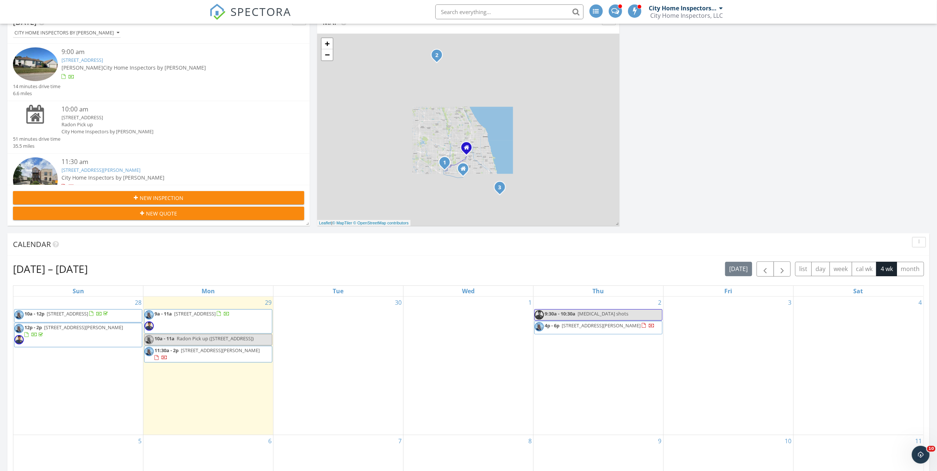
scroll to position [99, 0]
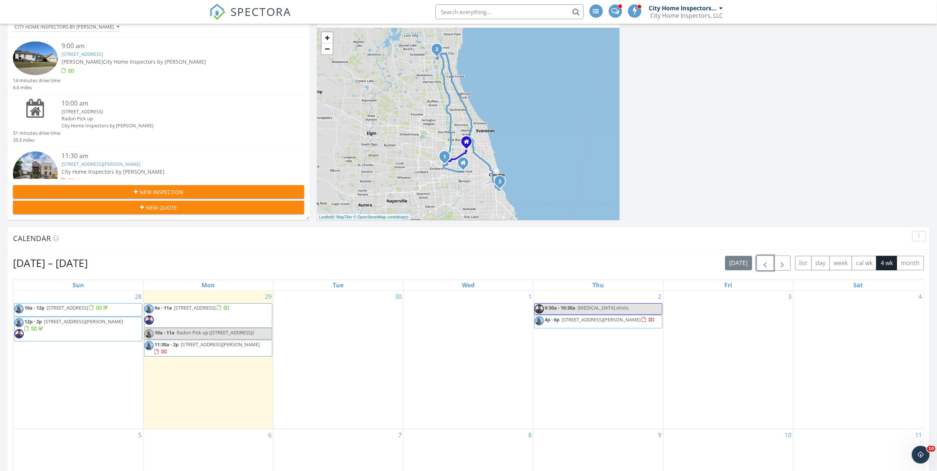
click at [757, 262] on button "button" at bounding box center [765, 263] width 17 height 15
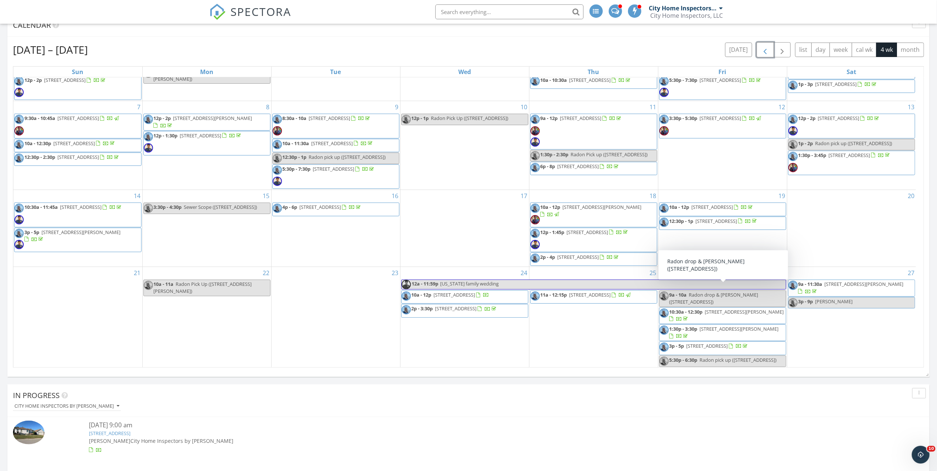
scroll to position [346, 0]
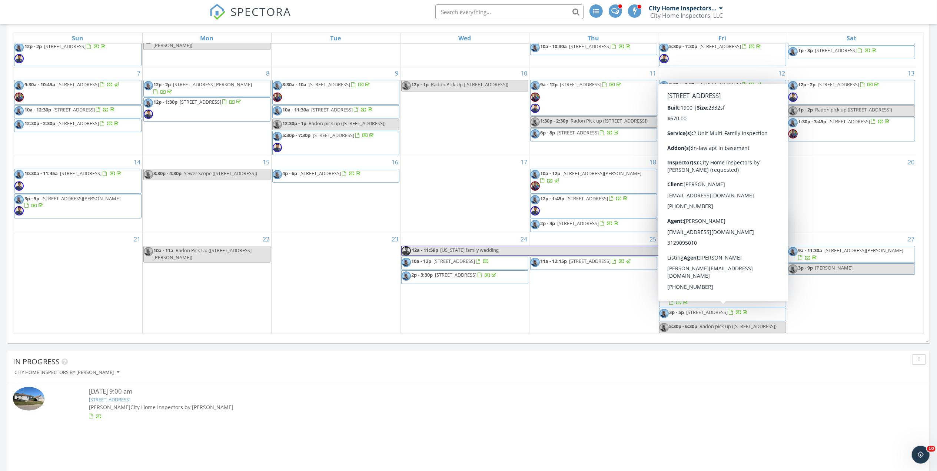
click at [771, 375] on div "City Home Inspectors by [PERSON_NAME]" at bounding box center [471, 373] width 917 height 10
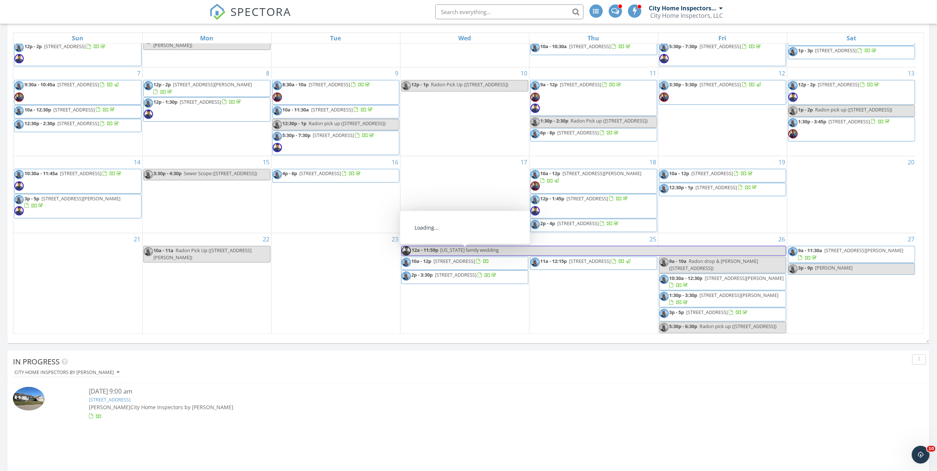
click at [378, 374] on div "City Home Inspectors by [PERSON_NAME]" at bounding box center [471, 373] width 917 height 10
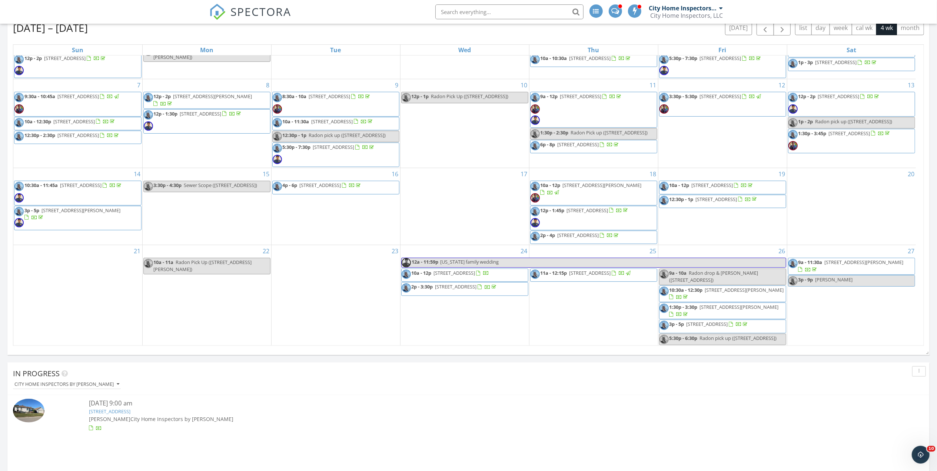
scroll to position [296, 0]
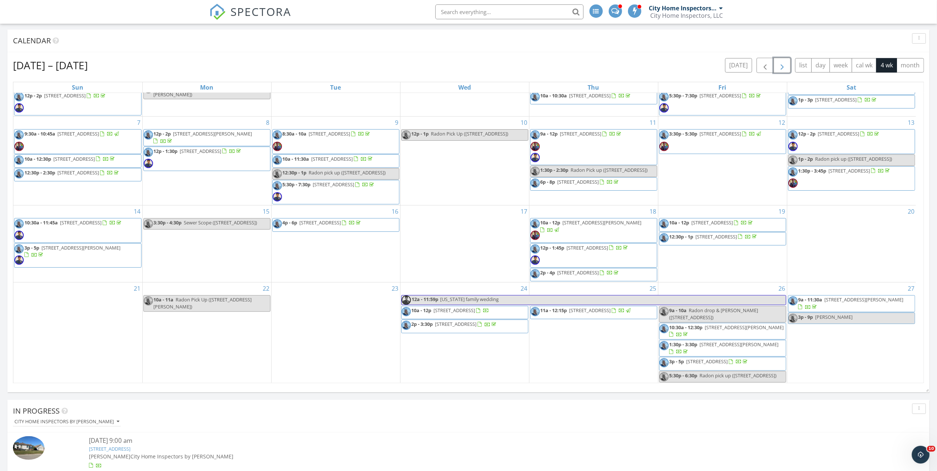
click at [782, 63] on span "button" at bounding box center [782, 65] width 9 height 9
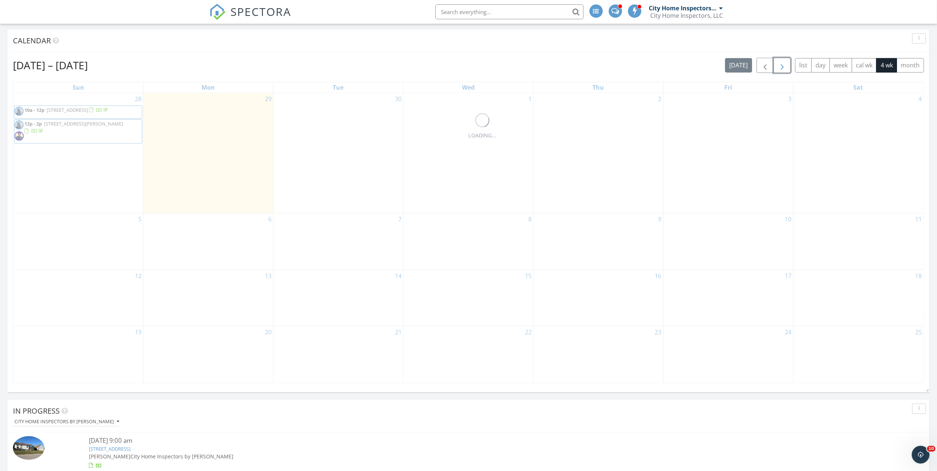
scroll to position [0, 0]
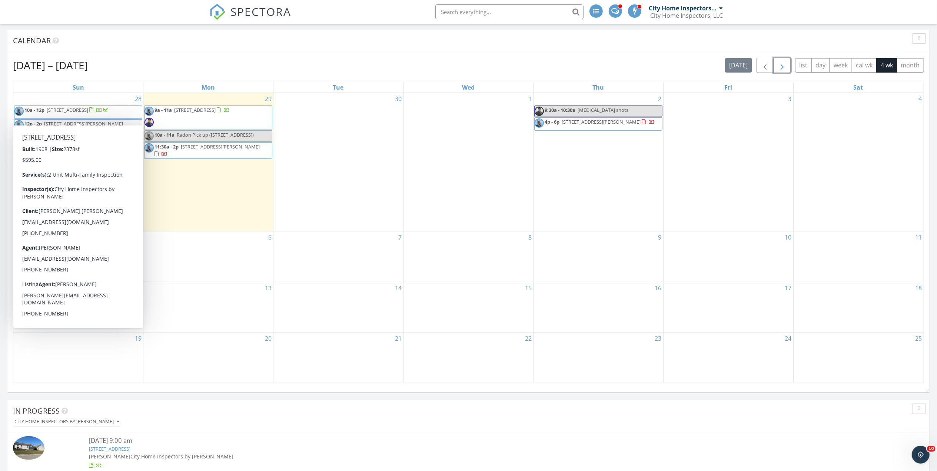
drag, startPoint x: 144, startPoint y: 133, endPoint x: 96, endPoint y: 110, distance: 53.4
click at [88, 110] on span "4721 W Van Buren St, Chicago 60644" at bounding box center [68, 110] width 42 height 7
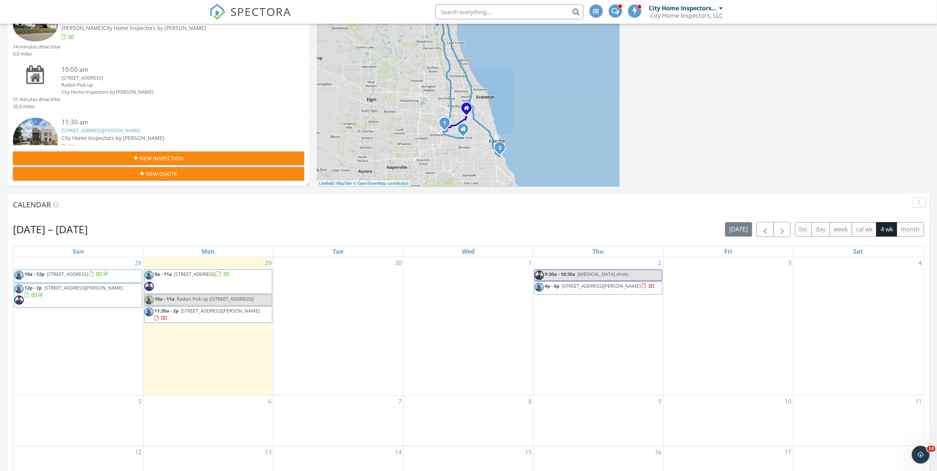
scroll to position [148, 0]
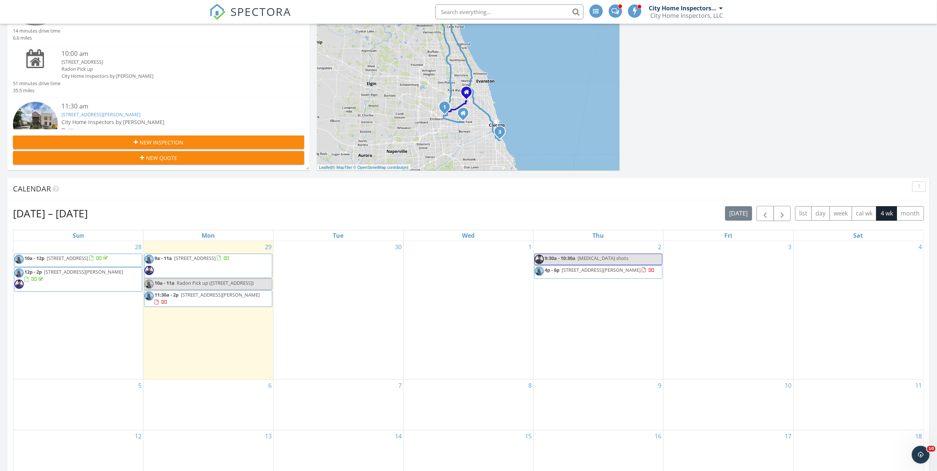
click at [553, 215] on div "[DATE] – [DATE] [DATE] list day week cal wk 4 wk month" at bounding box center [468, 213] width 911 height 15
click at [761, 212] on span "button" at bounding box center [765, 213] width 9 height 9
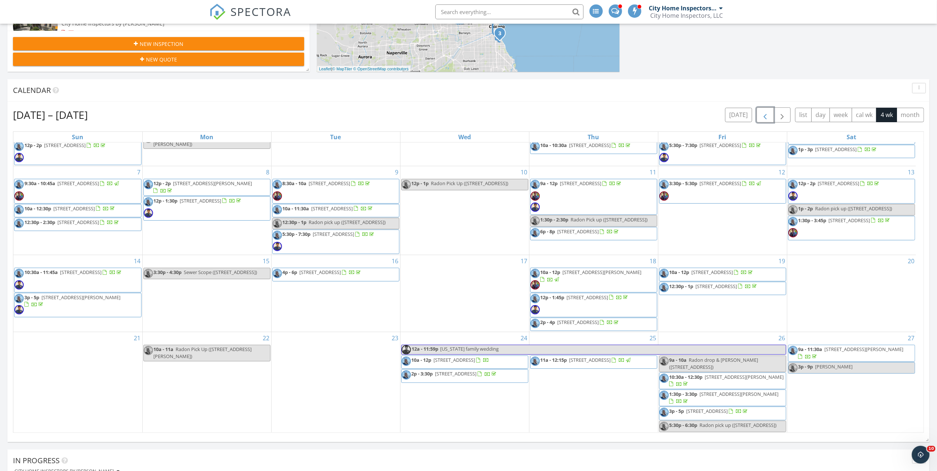
scroll to position [346, 0]
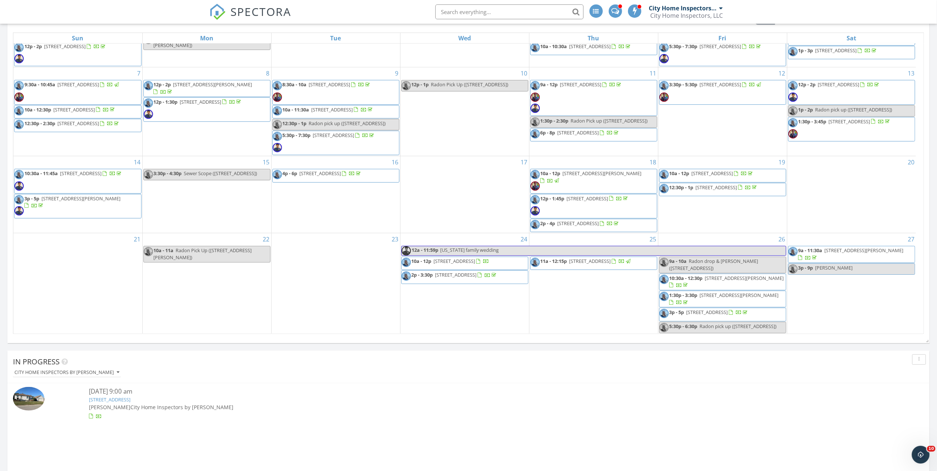
drag, startPoint x: 494, startPoint y: 269, endPoint x: 495, endPoint y: 257, distance: 11.9
click at [475, 258] on span "[STREET_ADDRESS]" at bounding box center [455, 261] width 42 height 7
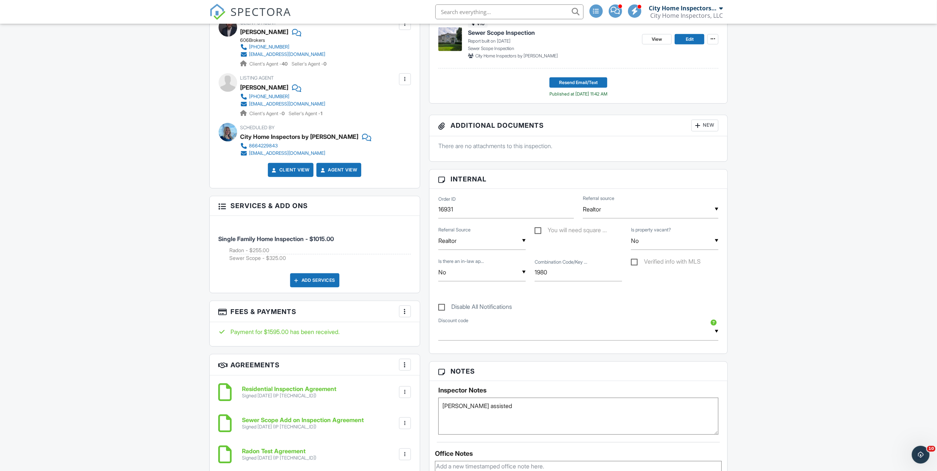
scroll to position [296, 0]
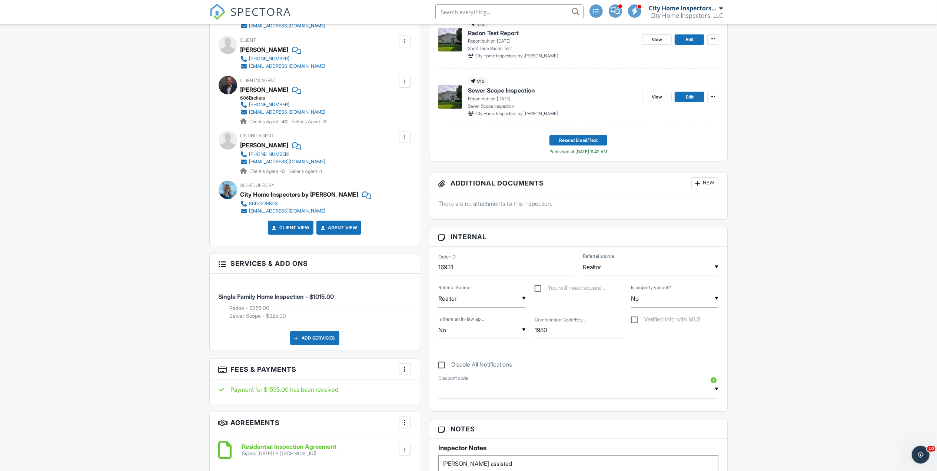
click at [272, 13] on span "SPECTORA" at bounding box center [261, 12] width 61 height 16
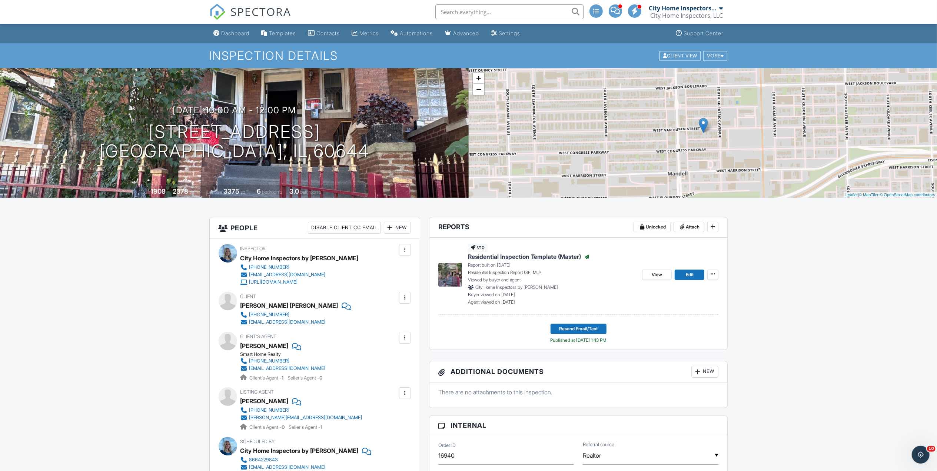
click at [499, 257] on span "Residential Inspection Template (Master)" at bounding box center [524, 257] width 113 height 8
click at [654, 276] on span "View" at bounding box center [657, 274] width 10 height 7
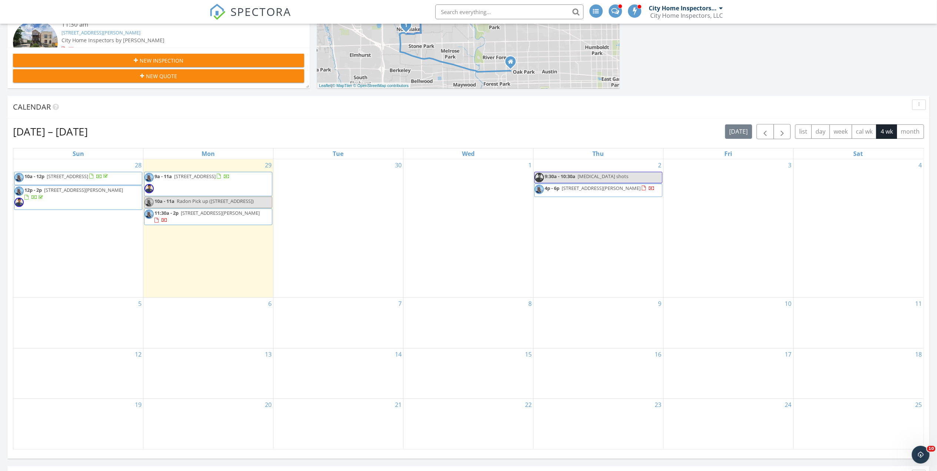
scroll to position [247, 0]
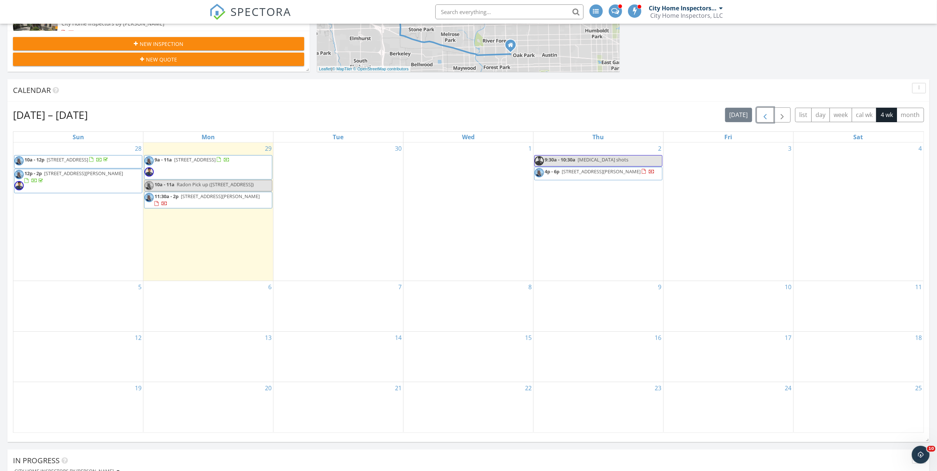
click at [757, 122] on button "button" at bounding box center [765, 114] width 17 height 15
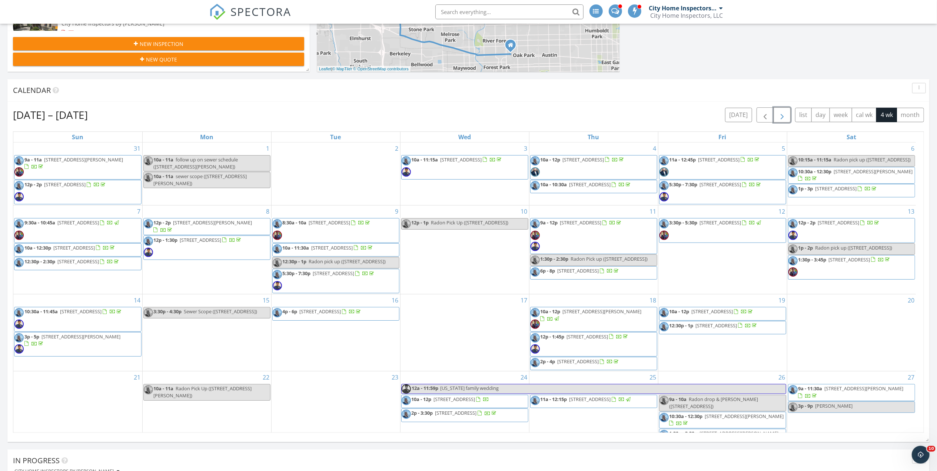
click at [780, 116] on span "button" at bounding box center [782, 115] width 9 height 9
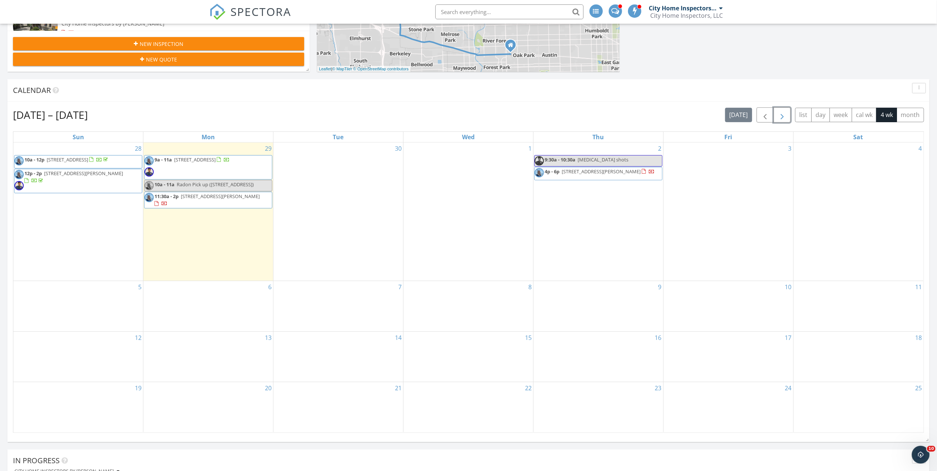
scroll to position [296, 0]
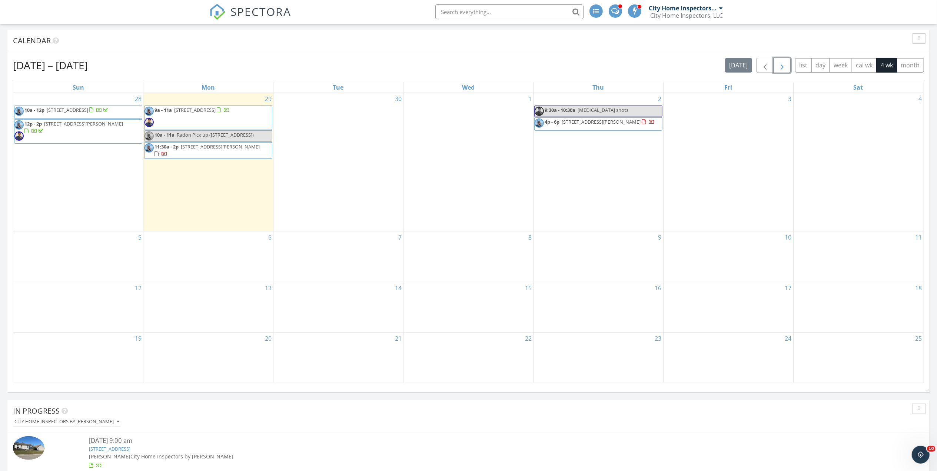
click at [774, 63] on button "button" at bounding box center [782, 65] width 17 height 15
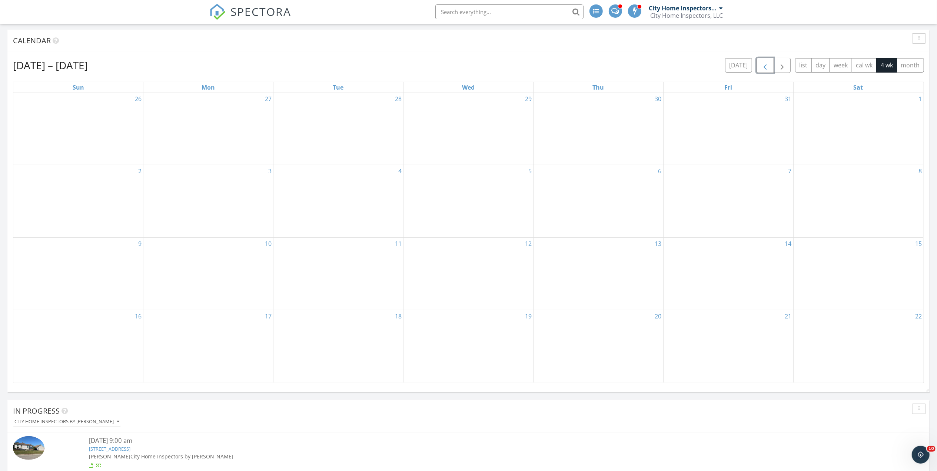
click at [767, 63] on span "button" at bounding box center [765, 65] width 9 height 9
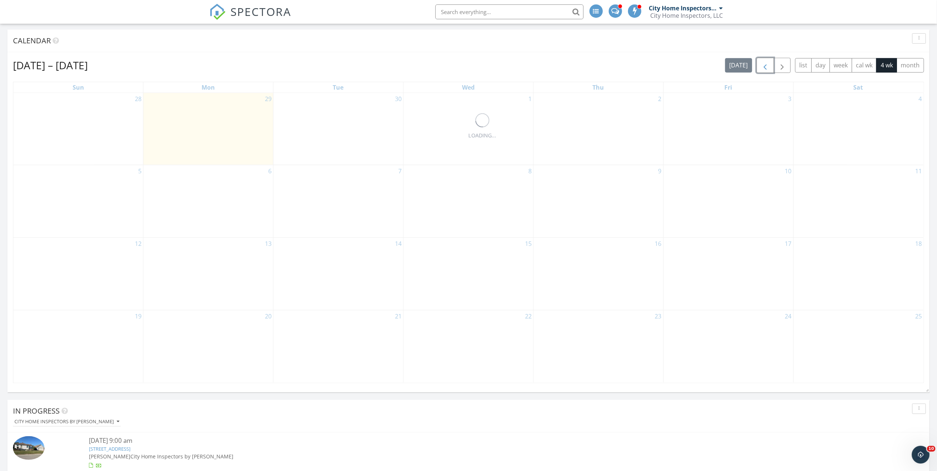
click at [767, 63] on span "button" at bounding box center [765, 65] width 9 height 9
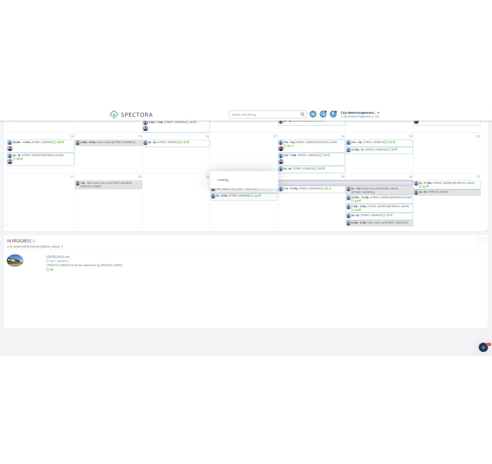
scroll to position [445, 0]
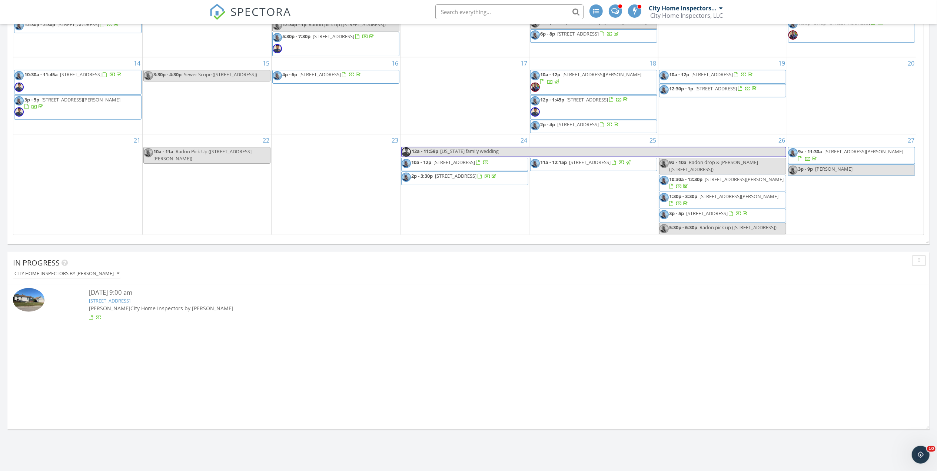
click at [569, 268] on div "In Progress" at bounding box center [463, 263] width 900 height 11
click at [470, 165] on span "10a - 12p 1551 Daybreak Dr, Libertyville 60048" at bounding box center [446, 164] width 88 height 11
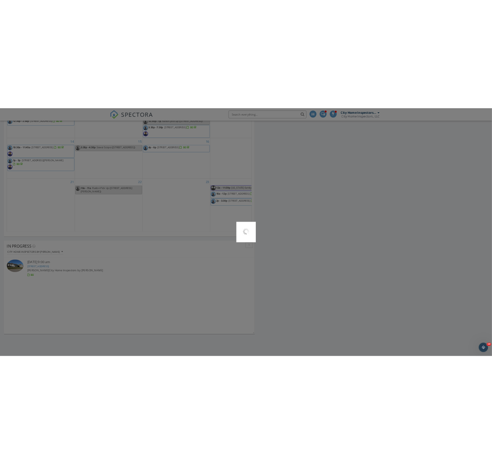
scroll to position [875, 508]
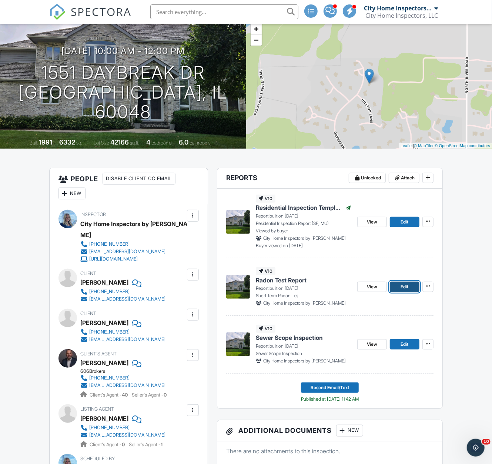
click at [409, 290] on span "Edit" at bounding box center [405, 286] width 8 height 7
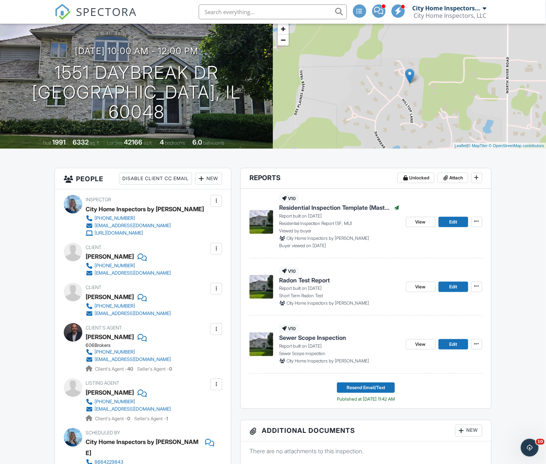
click at [447, 293] on div "View Edit" at bounding box center [444, 286] width 76 height 39
click at [445, 290] on link "Edit" at bounding box center [453, 287] width 30 height 10
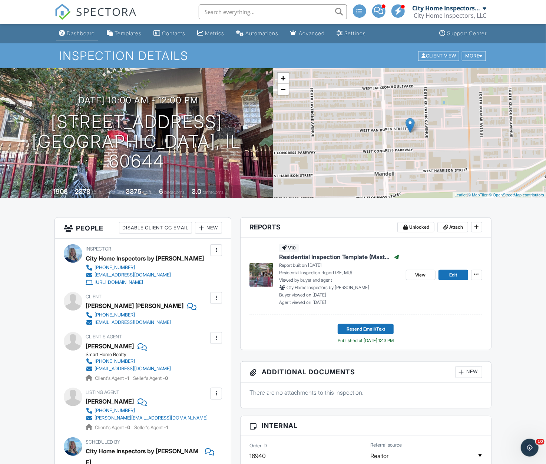
click at [88, 40] on link "Dashboard" at bounding box center [77, 34] width 42 height 14
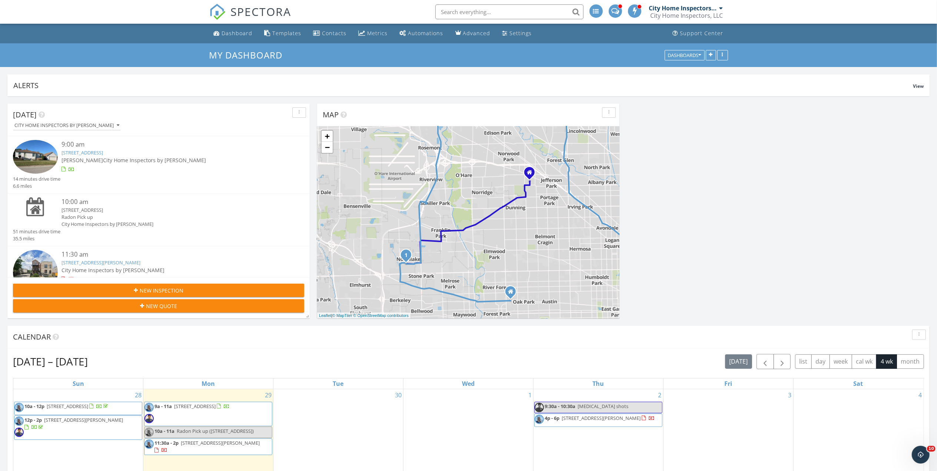
scroll to position [247, 0]
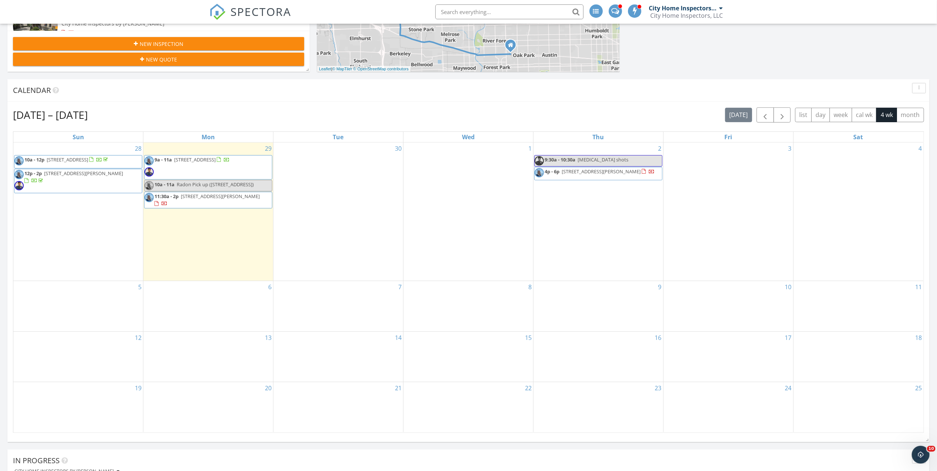
click at [221, 188] on div "10a - 11a Radon Pick up ([STREET_ADDRESS])" at bounding box center [199, 184] width 109 height 7
select select "8"
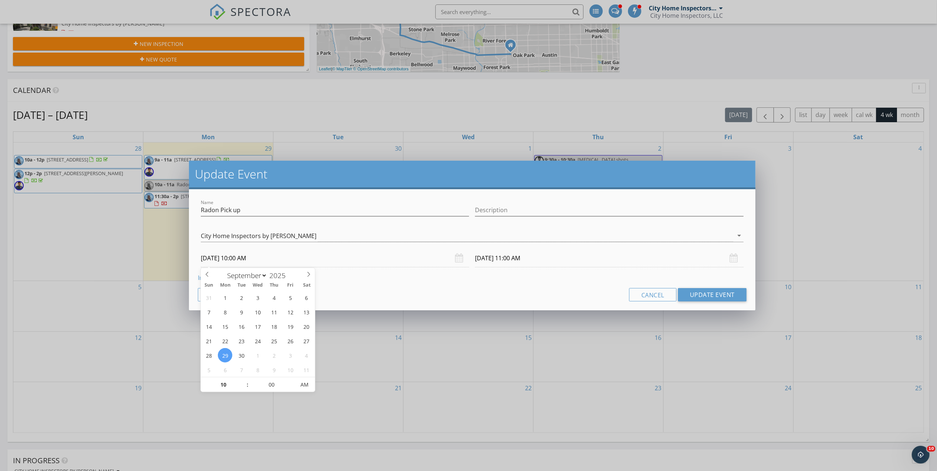
click at [283, 262] on input "[DATE] 10:00 AM" at bounding box center [335, 258] width 269 height 18
click at [227, 386] on input "10" at bounding box center [224, 385] width 46 height 15
type input "12"
type input "[DATE] 12:00 AM"
click at [412, 294] on div "Cancel Update Event" at bounding box center [472, 294] width 549 height 13
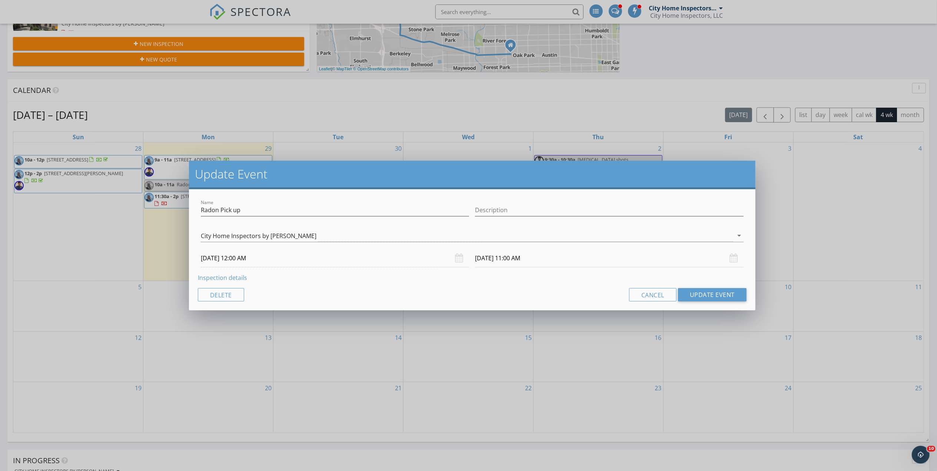
type input "[DATE] 1:00 AM"
click at [545, 300] on button "Update Event" at bounding box center [712, 294] width 69 height 13
